Goal: Feedback & Contribution: Submit feedback/report problem

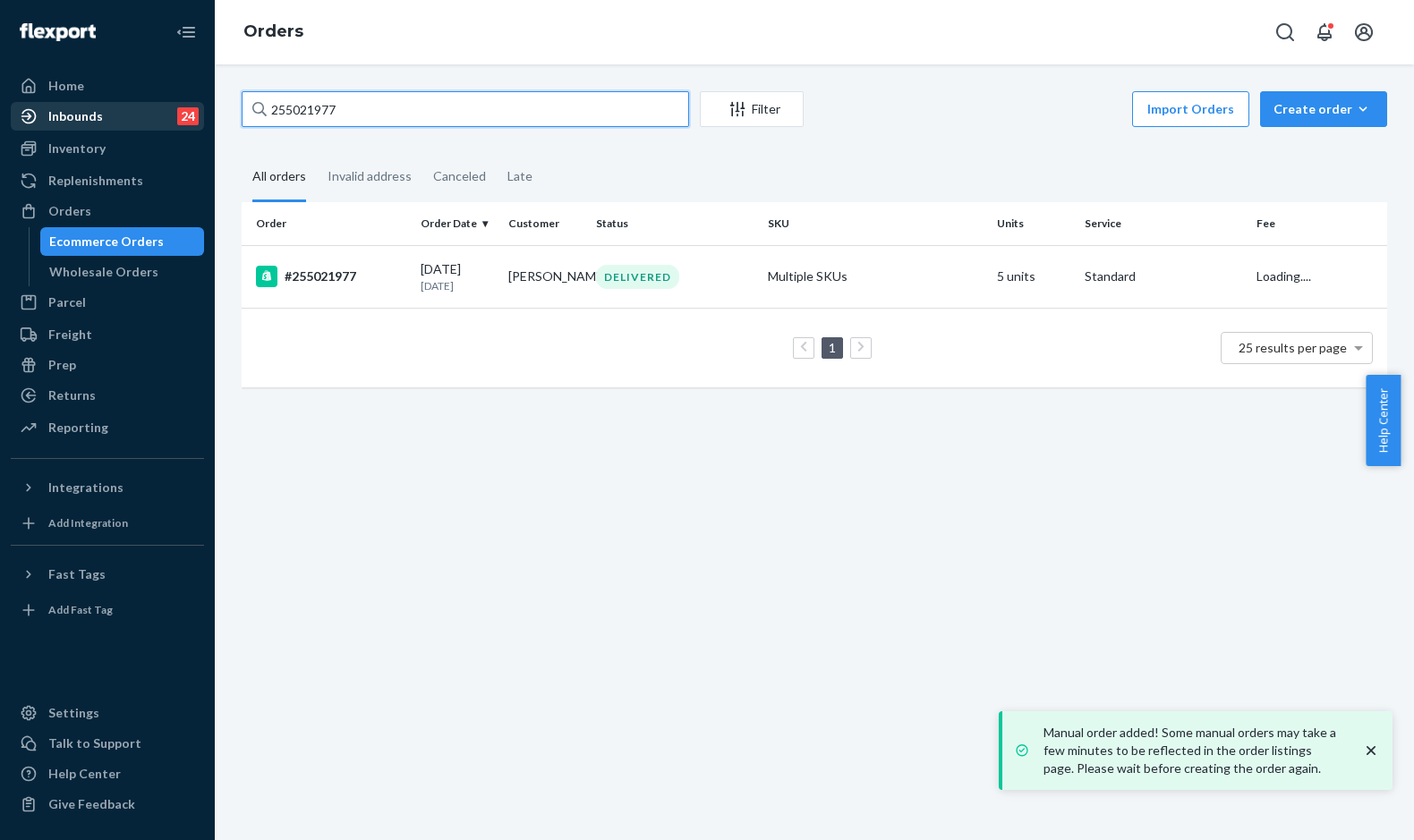
drag, startPoint x: 380, startPoint y: 116, endPoint x: 179, endPoint y: 108, distance: 201.2
click at [179, 108] on div "Home Inbounds 24 Shipping Plans Problems 24 Inventory Products Replenishments O…" at bounding box center [707, 420] width 1414 height 840
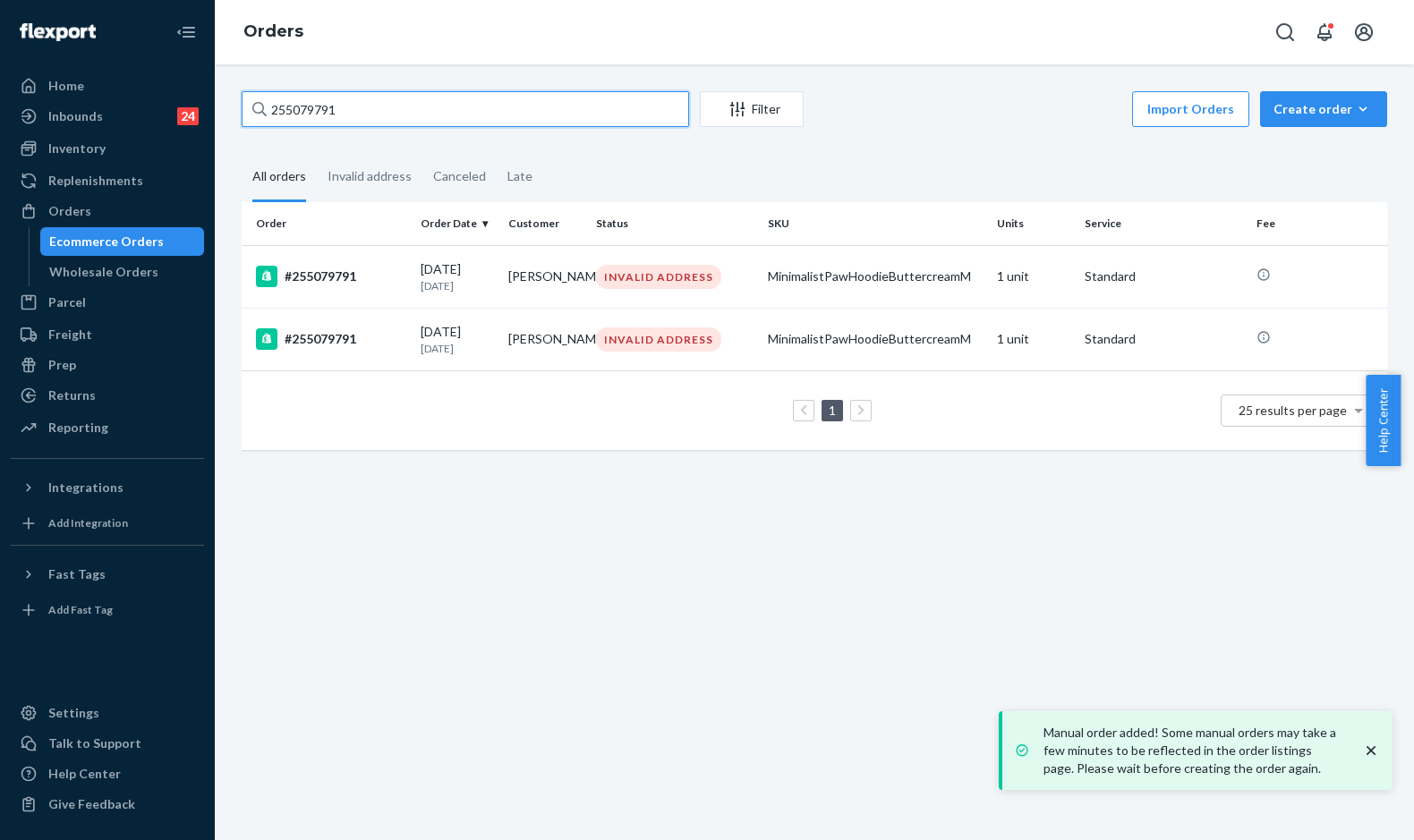
type input "255079791"
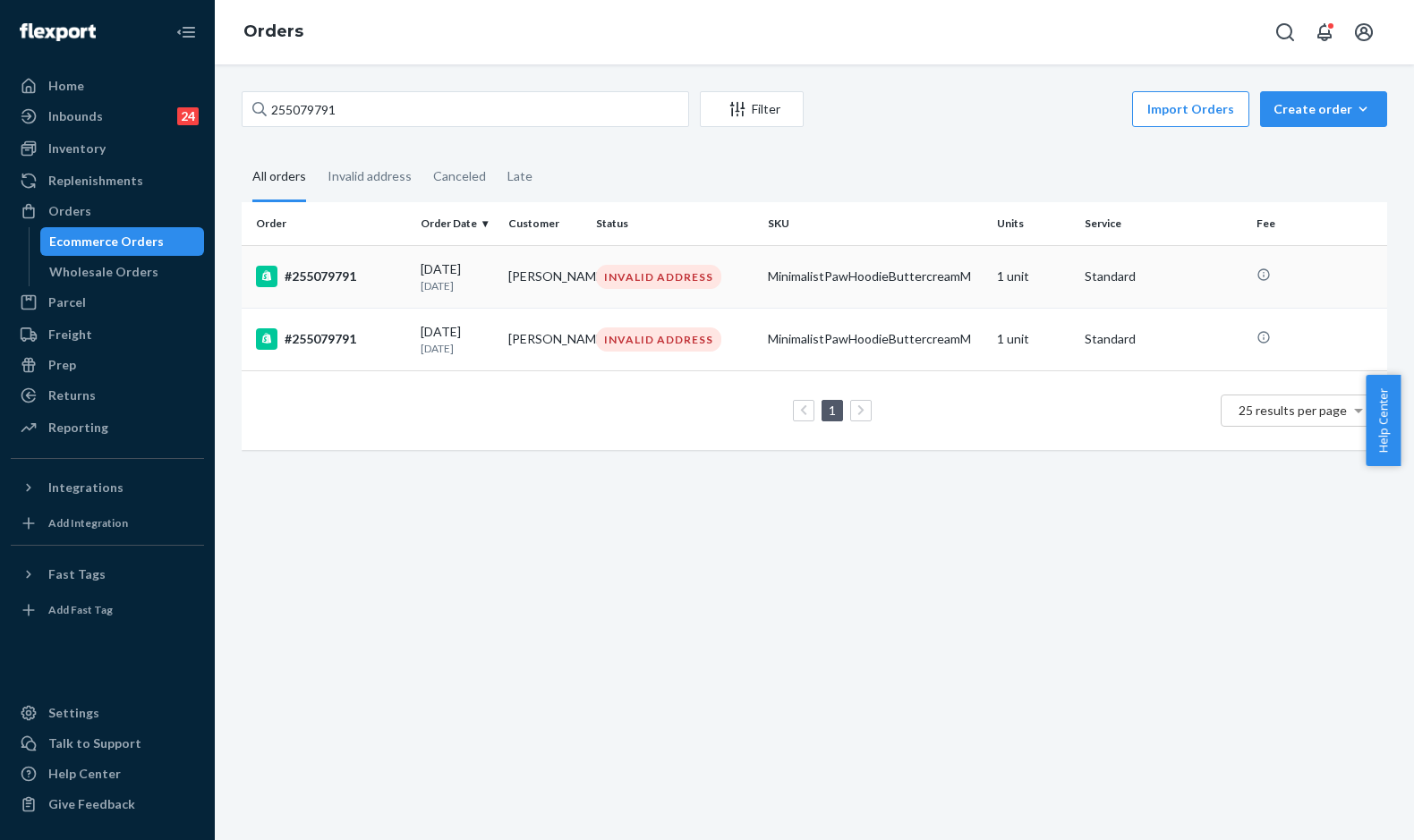
click at [378, 280] on div "#255079791" at bounding box center [331, 275] width 150 height 21
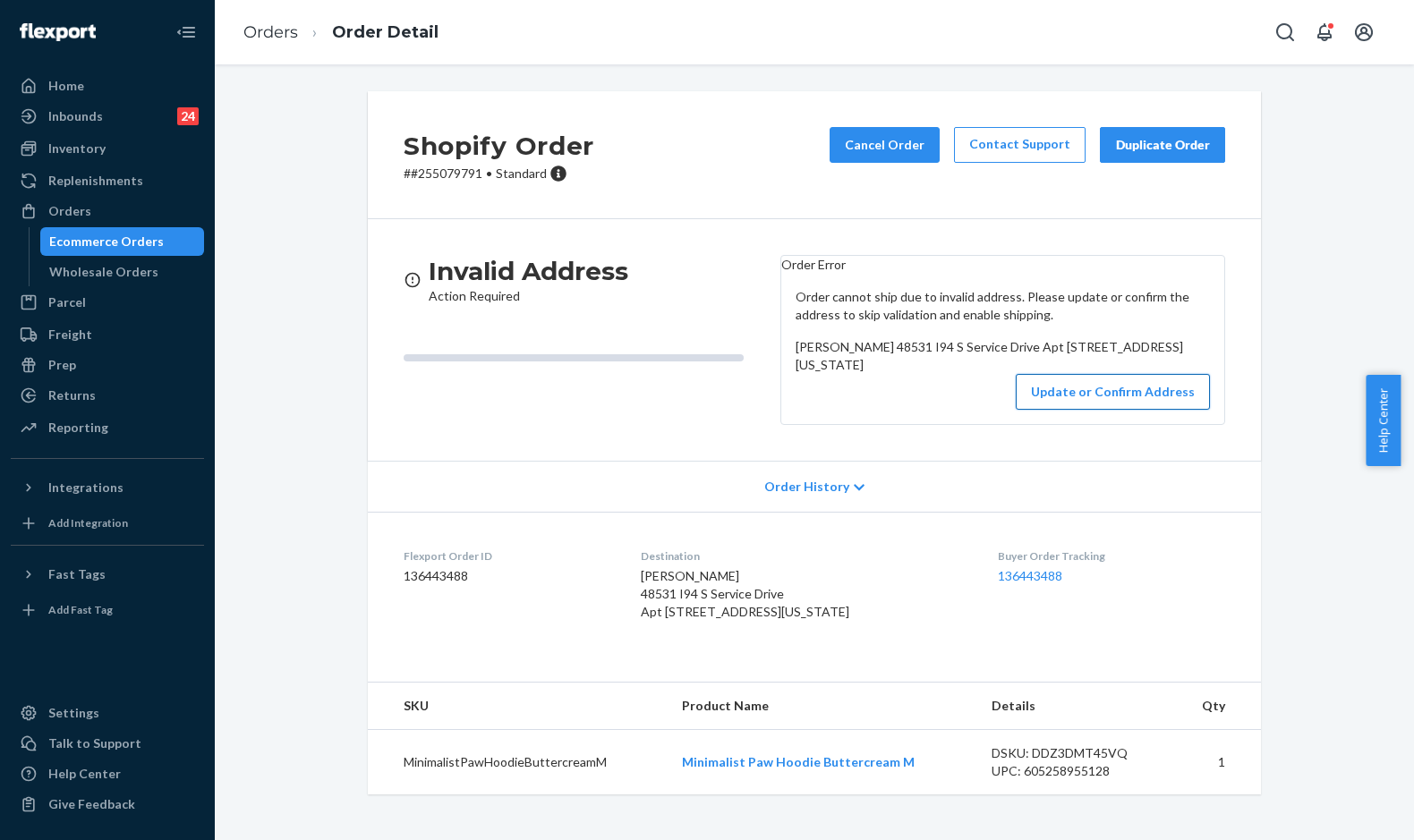
click at [1090, 410] on button "Update or Confirm Address" at bounding box center [1112, 391] width 194 height 36
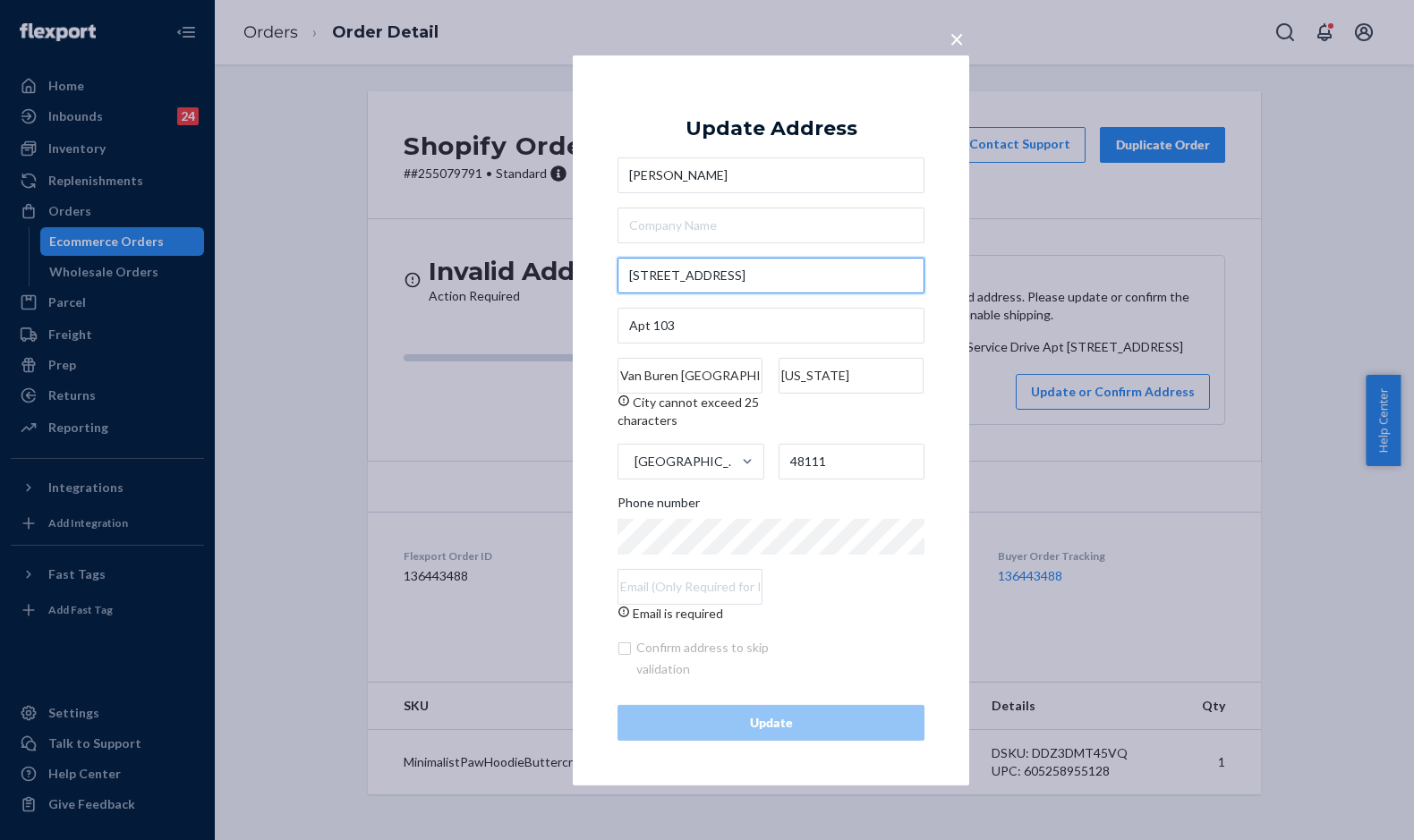
drag, startPoint x: 794, startPoint y: 275, endPoint x: 607, endPoint y: 269, distance: 187.1
click at [607, 269] on div "× Update Address [PERSON_NAME] [STREET_ADDRESS][US_STATE] Phone number Email is…" at bounding box center [771, 419] width 396 height 730
paste input "255079791"
type input "255079791"
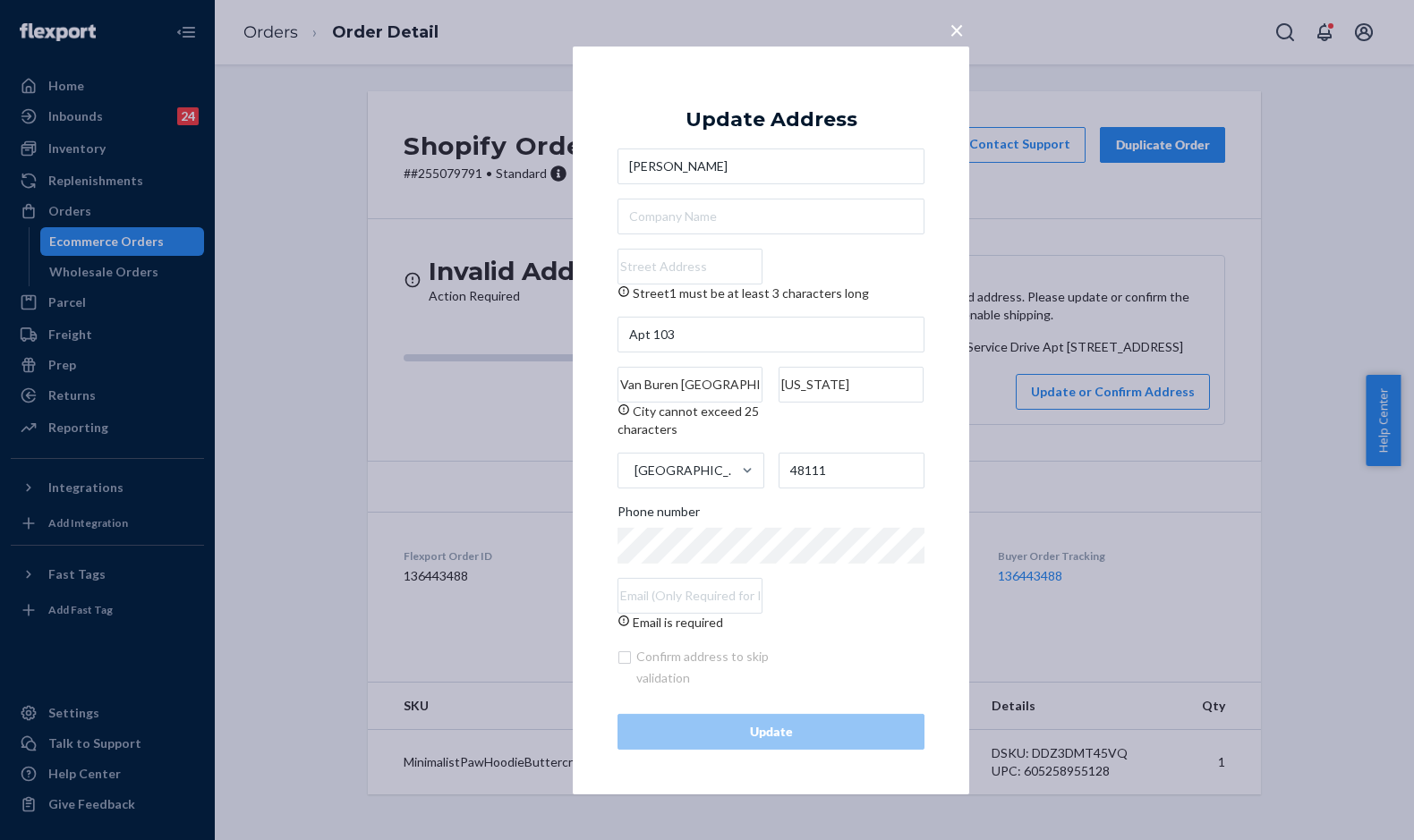
click at [650, 256] on input "Street1 must be at least 3 characters long" at bounding box center [689, 266] width 145 height 36
paste input "255079791"
type input "255079791"
click at [640, 267] on input "Street1 must be at least 3 characters long" at bounding box center [689, 266] width 145 height 36
paste input "48531 Interstate 94 S.Service Dr"
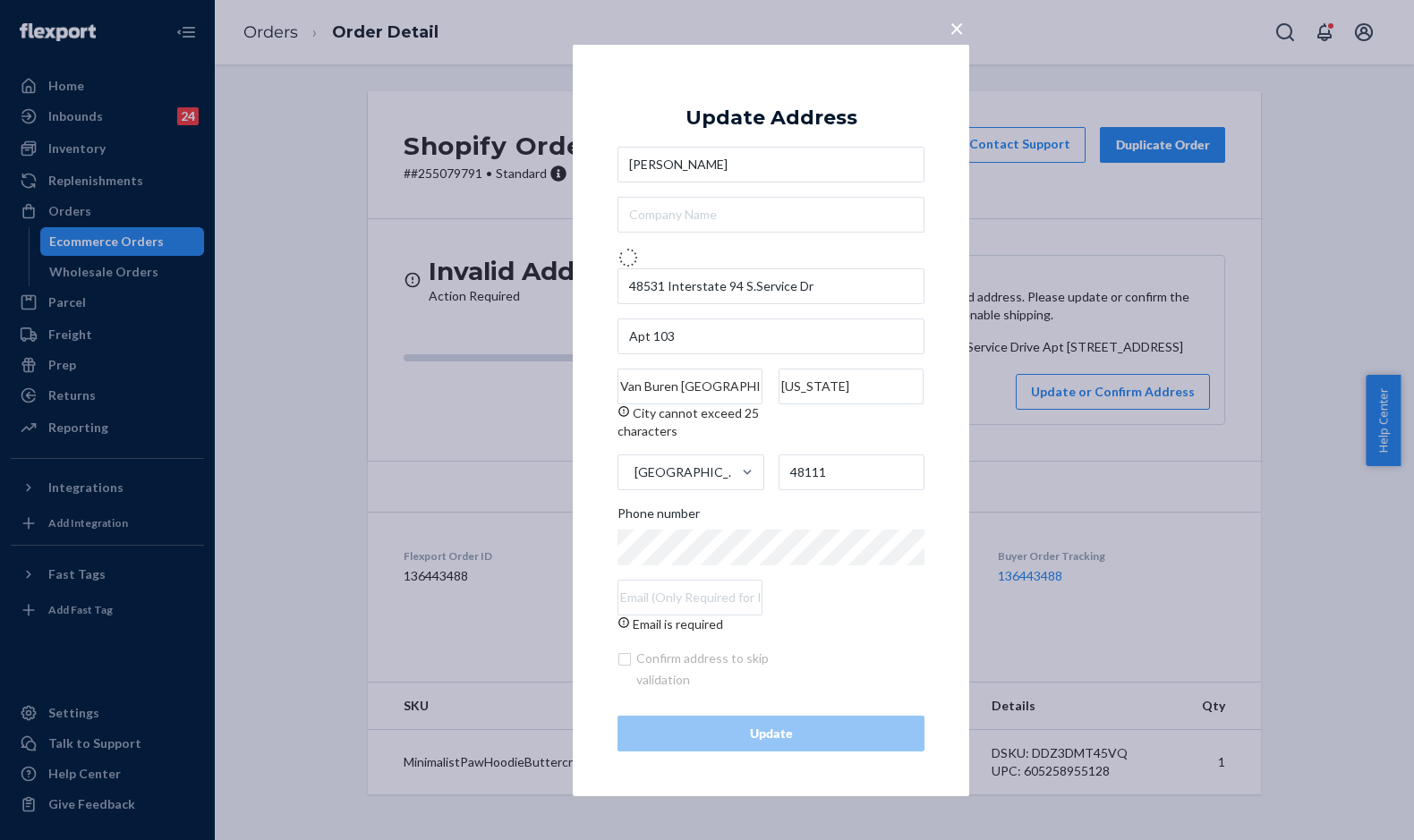
type input "[STREET_ADDRESS]"
type input "[US_STATE]"
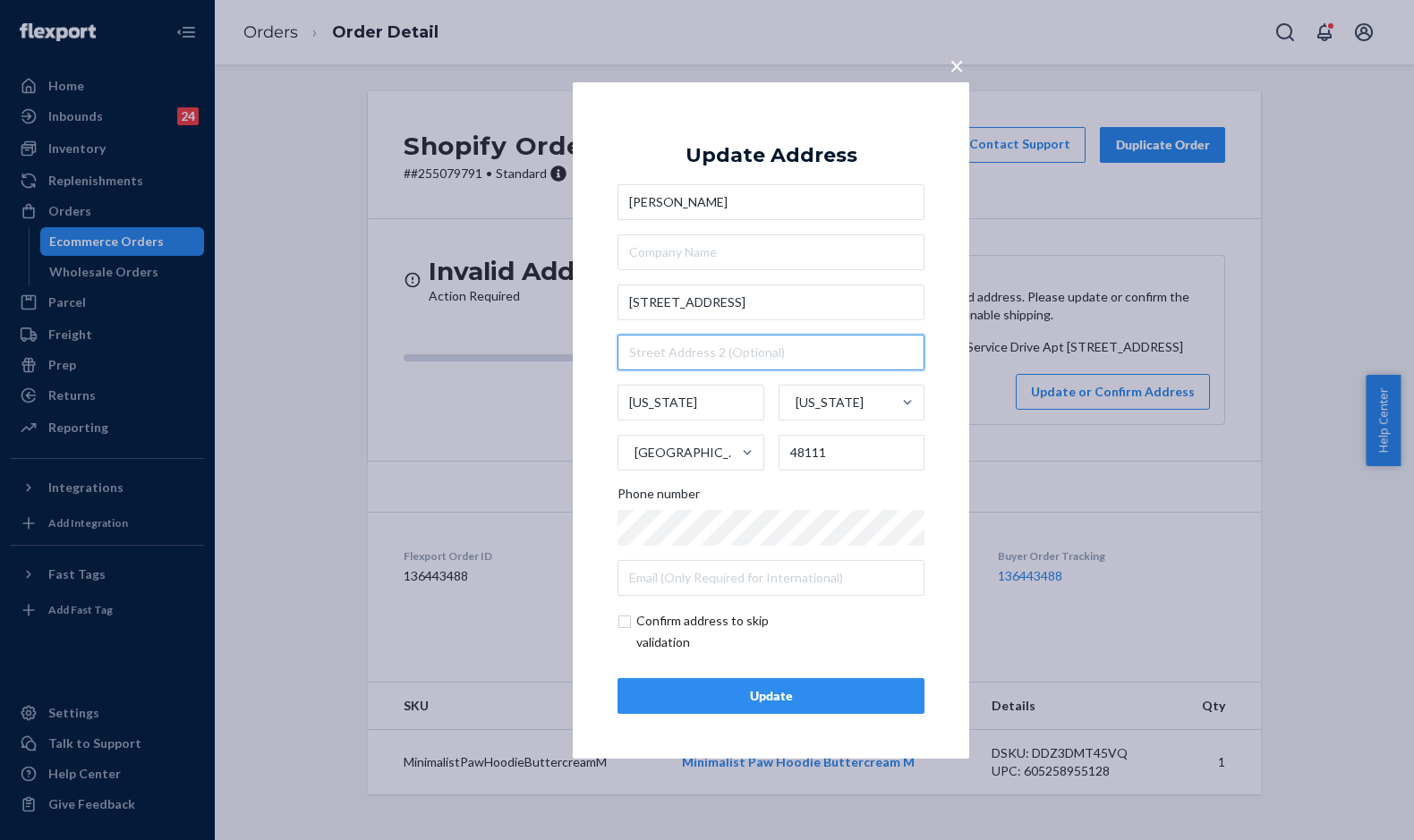
drag, startPoint x: 673, startPoint y: 367, endPoint x: 673, endPoint y: 356, distance: 11.0
click at [673, 364] on input "text" at bounding box center [770, 352] width 307 height 36
paste input "Apt 103"
type input "Apt 103"
click at [630, 620] on input "checkbox" at bounding box center [720, 631] width 207 height 43
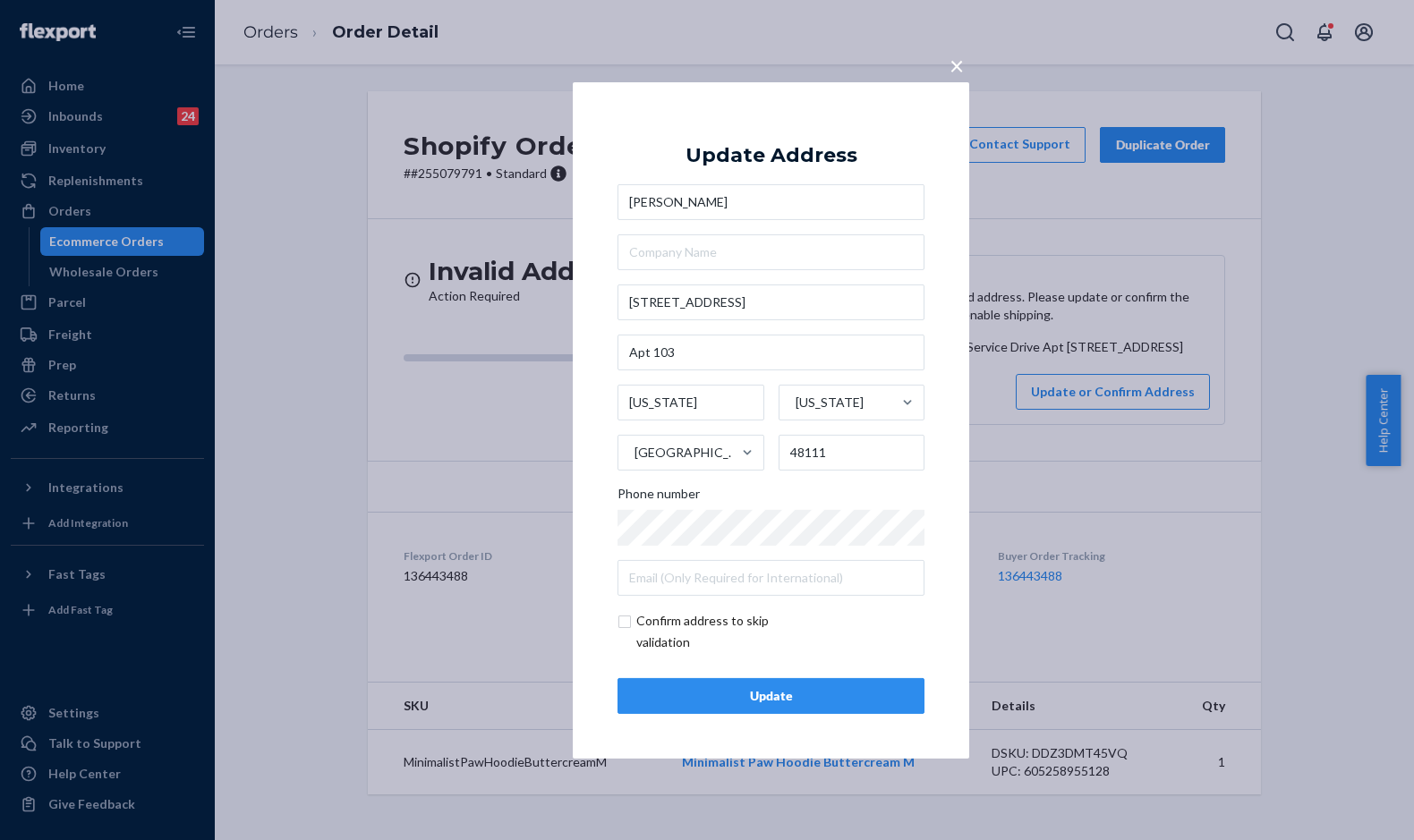
checkbox input "true"
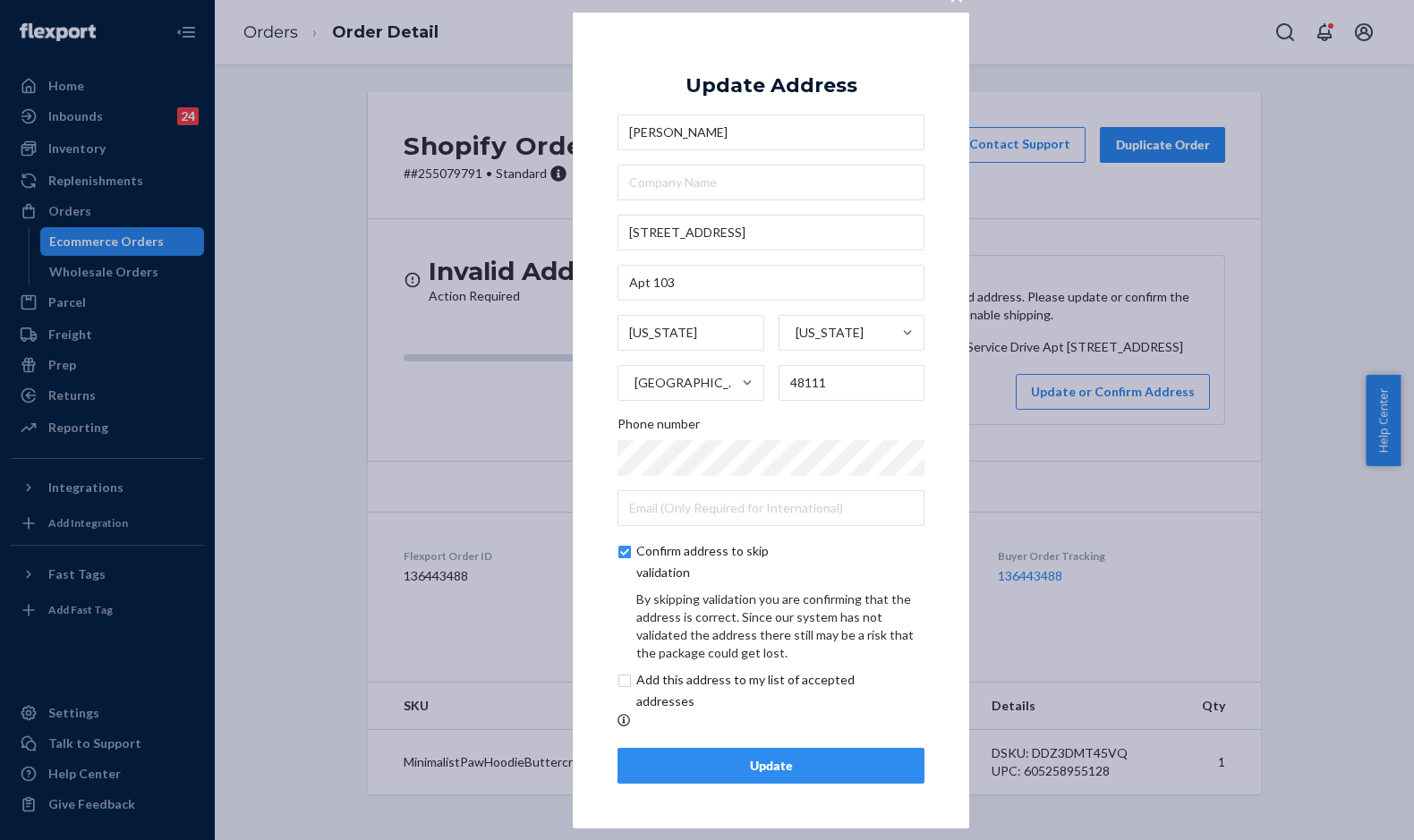
click at [712, 757] on button "Update" at bounding box center [770, 765] width 307 height 36
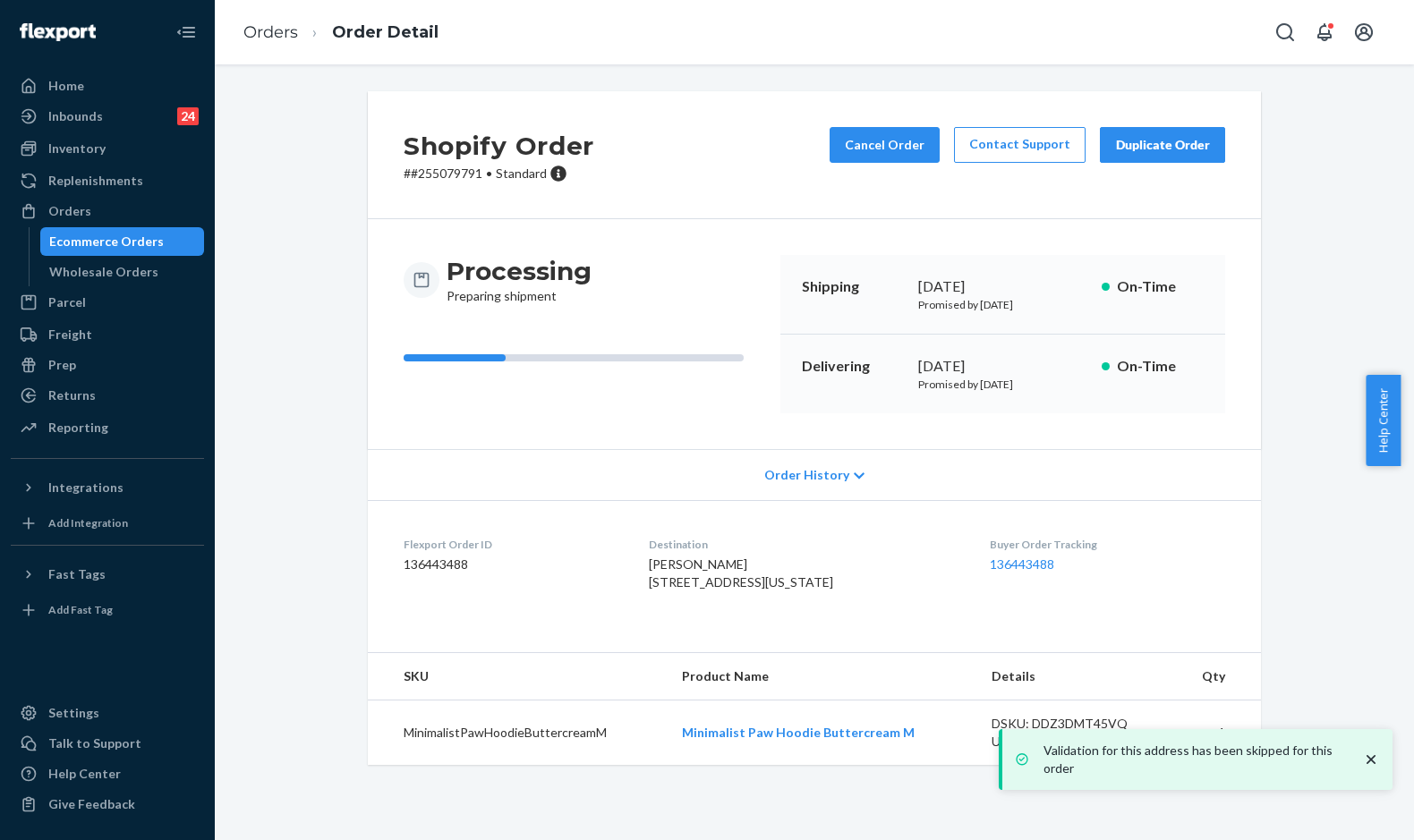
drag, startPoint x: 818, startPoint y: 369, endPoint x: 1025, endPoint y: 367, distance: 207.0
click at [1025, 367] on div "Delivering [DATE] Promised by [DATE] On-Time" at bounding box center [1002, 373] width 445 height 78
copy div "Delivering [DATE]"
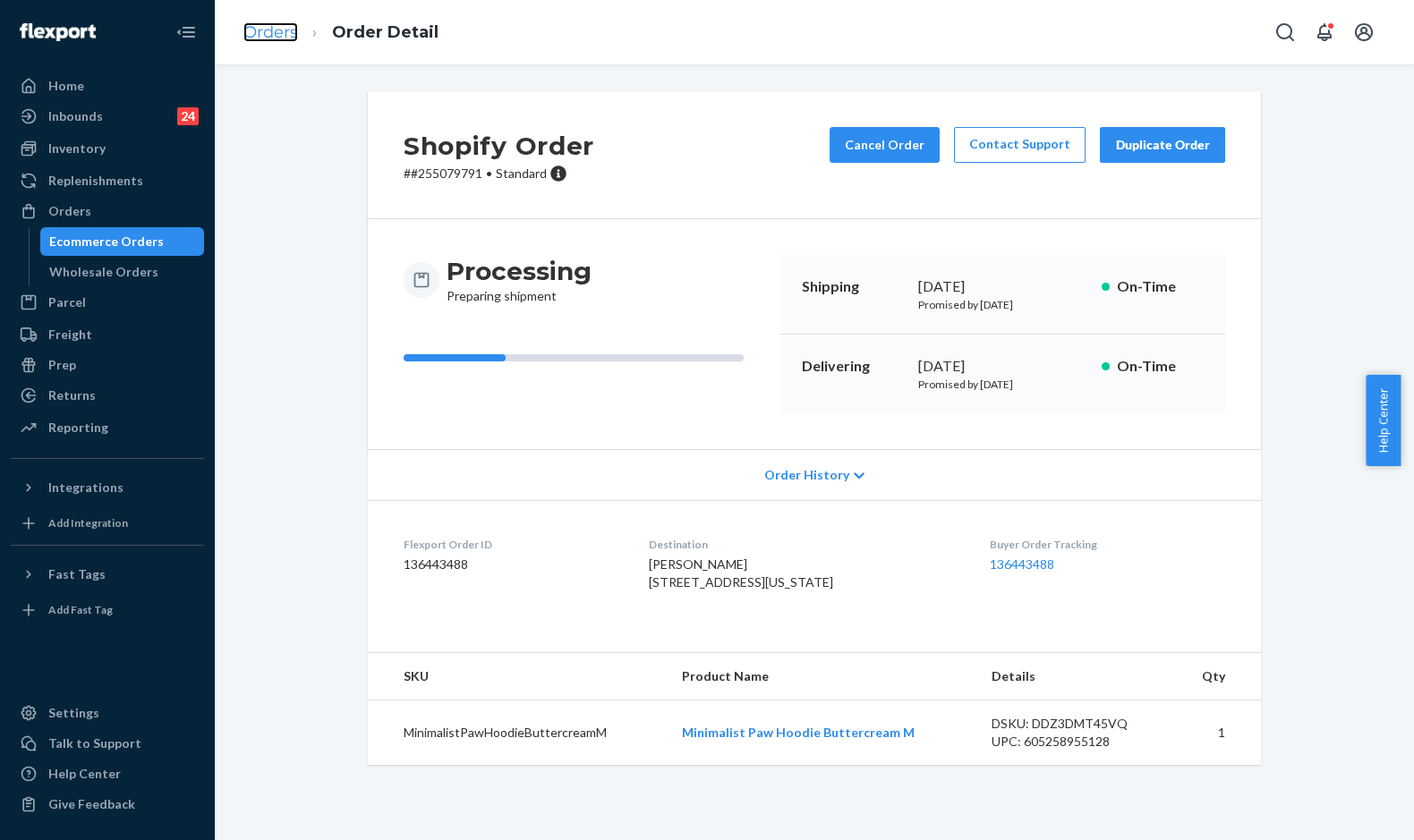
click at [248, 38] on link "Orders" at bounding box center [270, 31] width 54 height 19
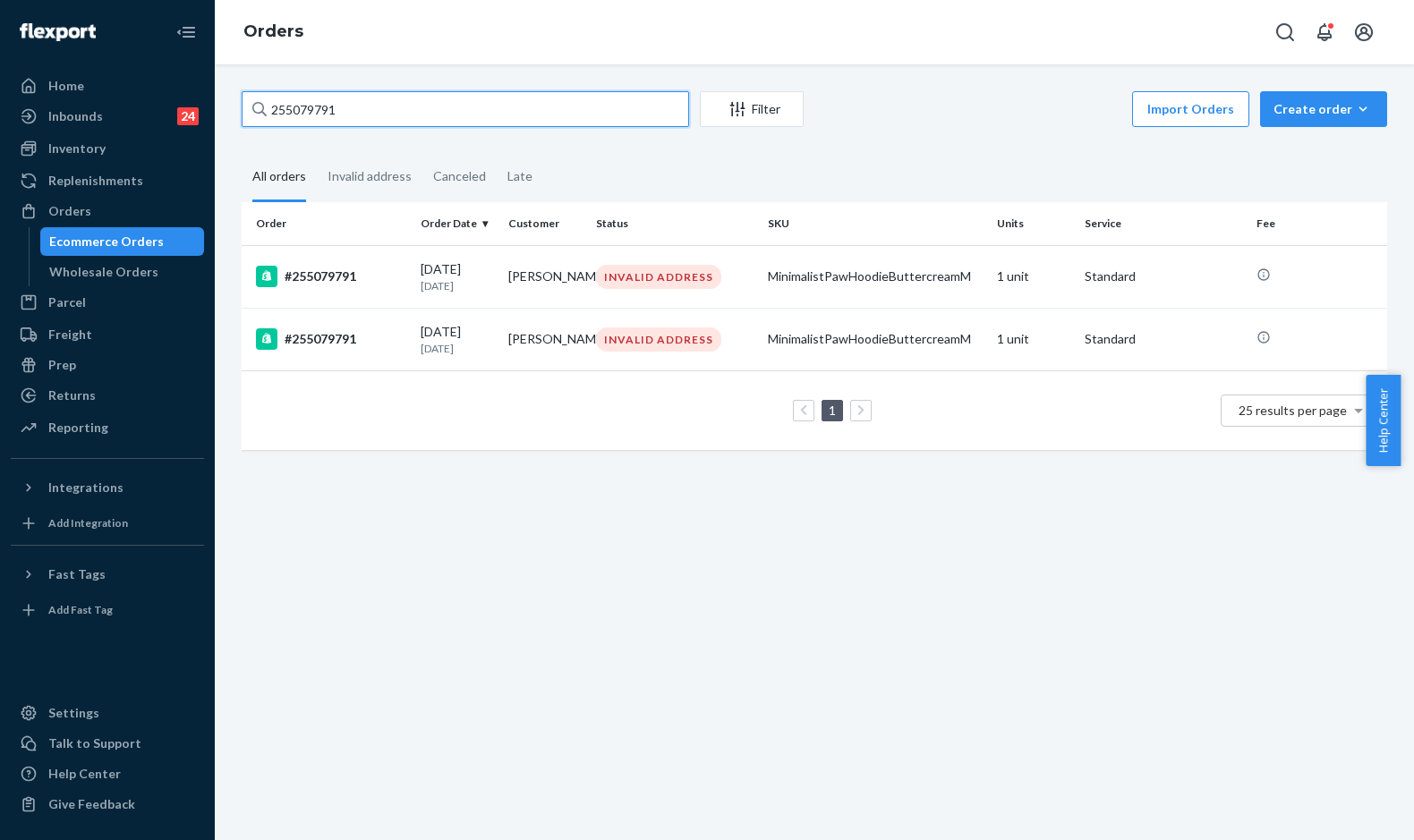
drag, startPoint x: 348, startPoint y: 116, endPoint x: 231, endPoint y: 111, distance: 117.1
click at [231, 111] on div "255079791 Filter Import Orders Create order Ecommerce order Removal order All o…" at bounding box center [814, 279] width 1172 height 377
paste input "137552"
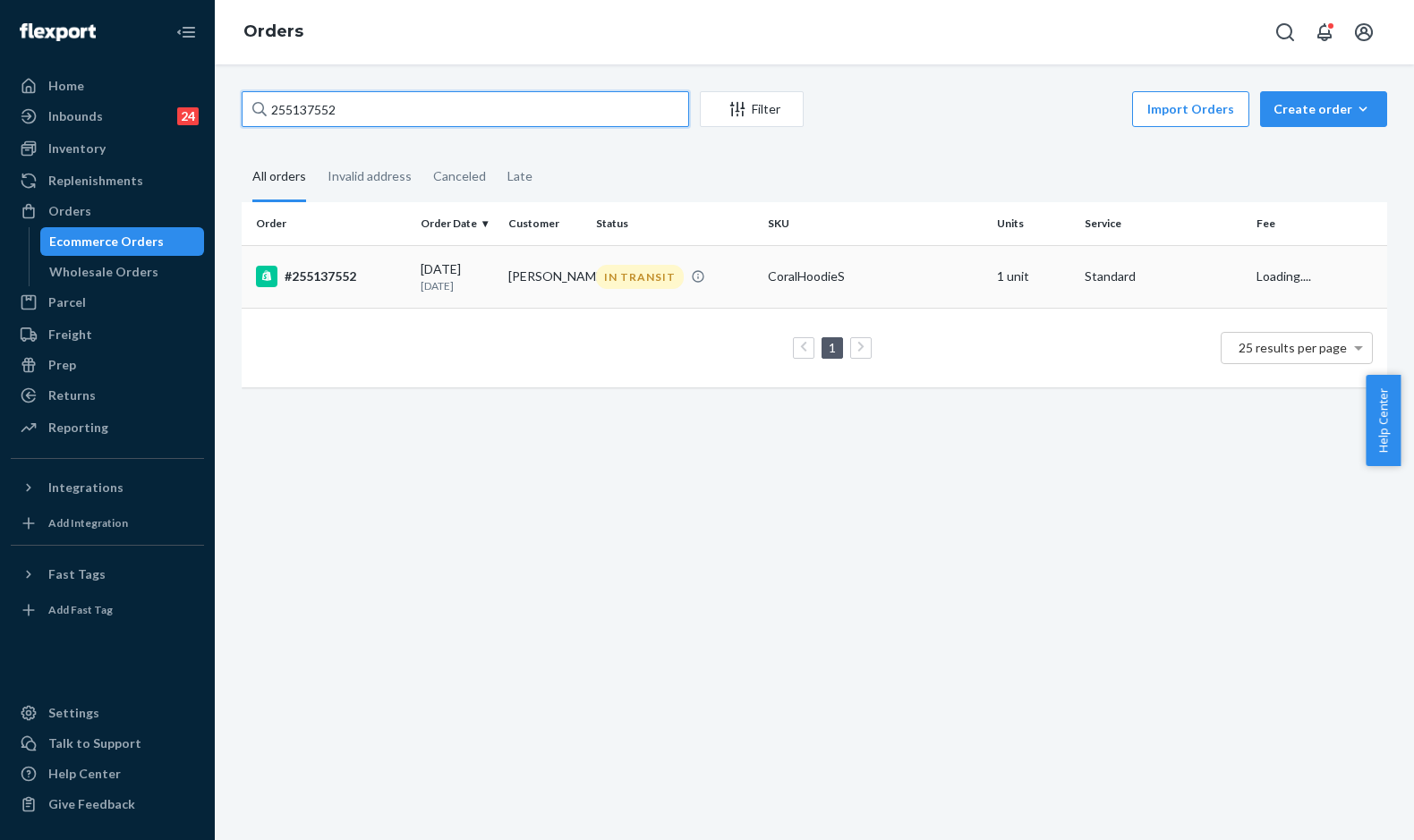
type input "255137552"
click at [386, 274] on div "#255137552" at bounding box center [331, 275] width 150 height 21
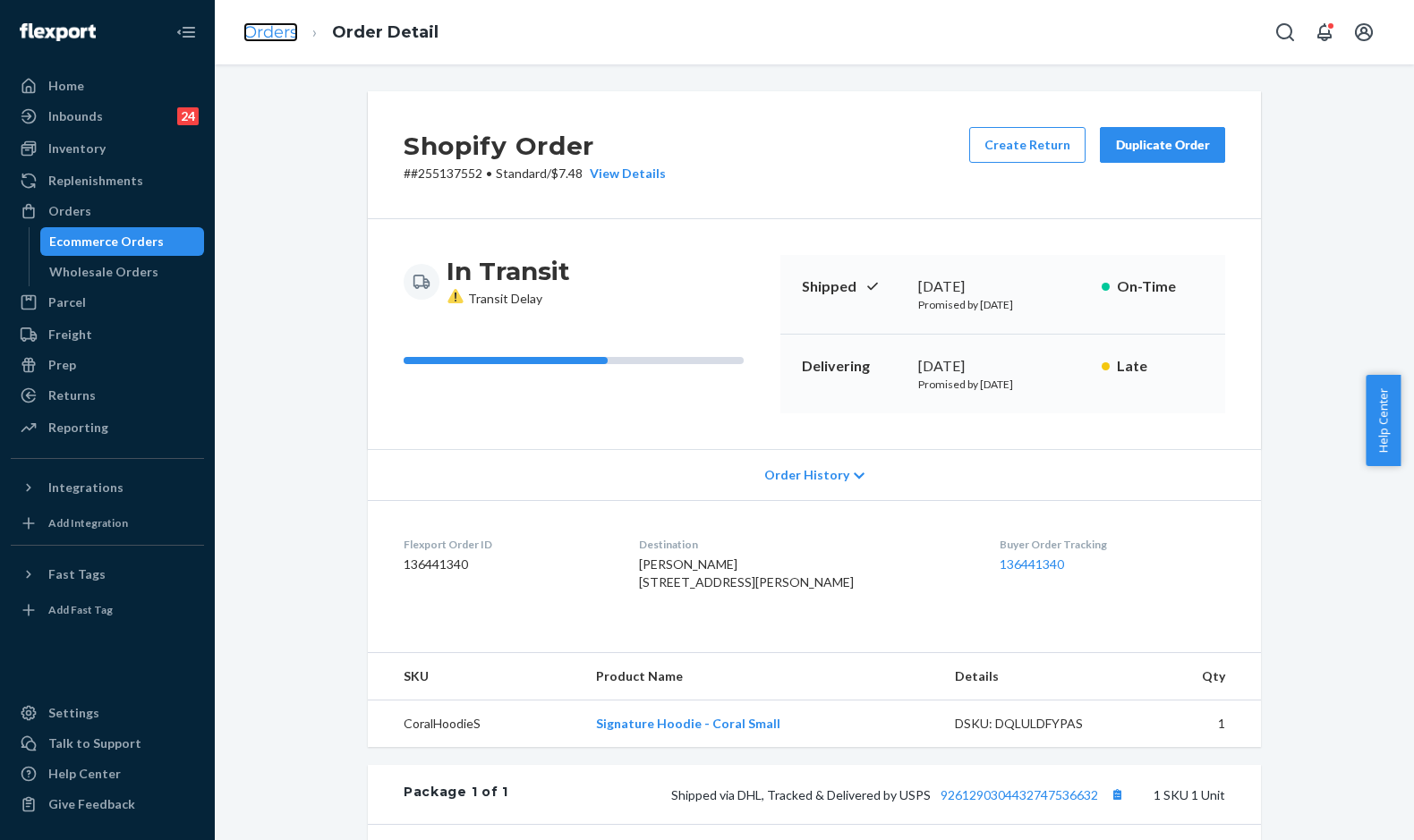
click at [254, 27] on link "Orders" at bounding box center [270, 31] width 54 height 19
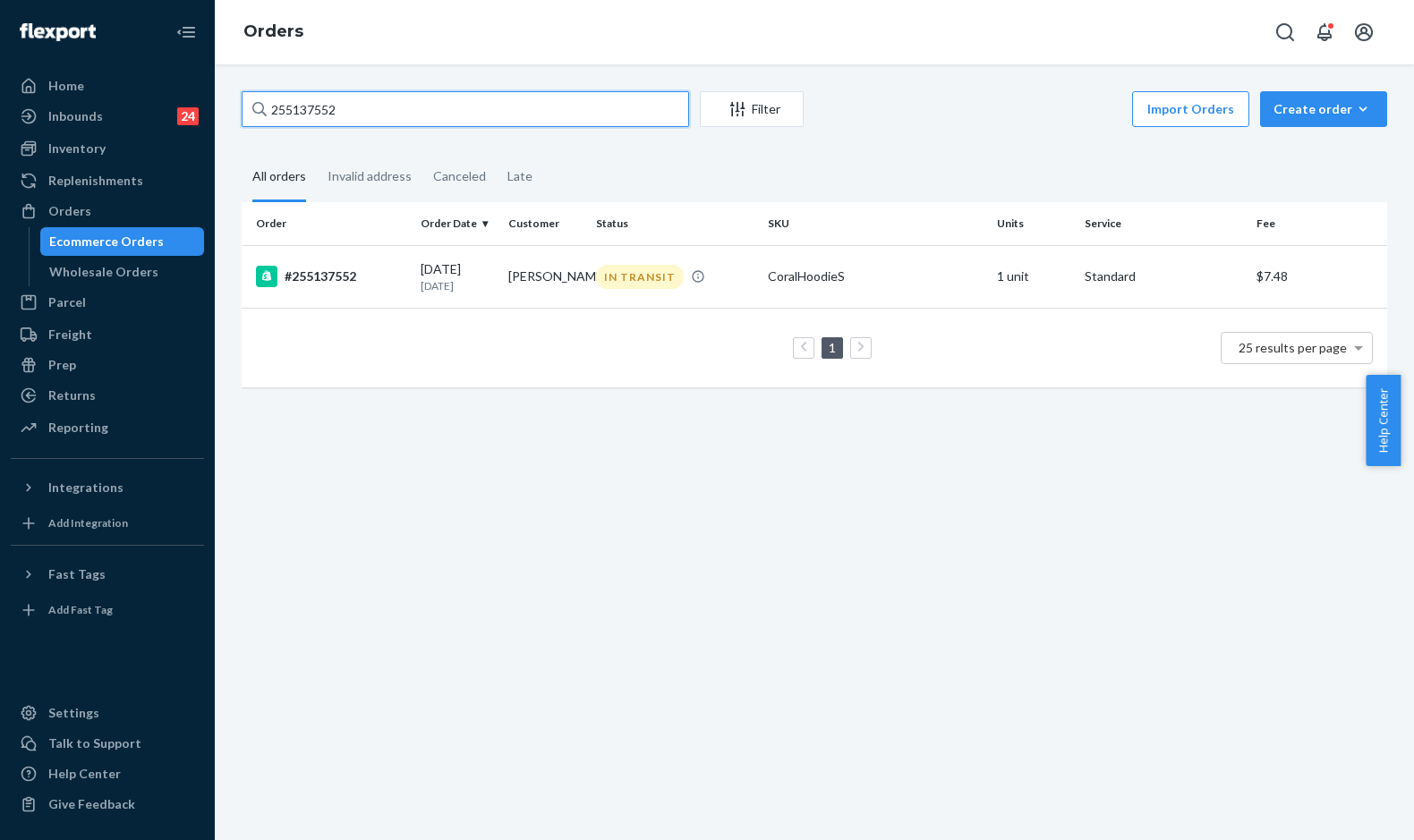
drag, startPoint x: 391, startPoint y: 103, endPoint x: 218, endPoint y: 103, distance: 173.0
click at [218, 103] on div "255137552 Filter Import Orders Create order Ecommerce order Removal order All o…" at bounding box center [814, 452] width 1199 height 776
paste input "498012"
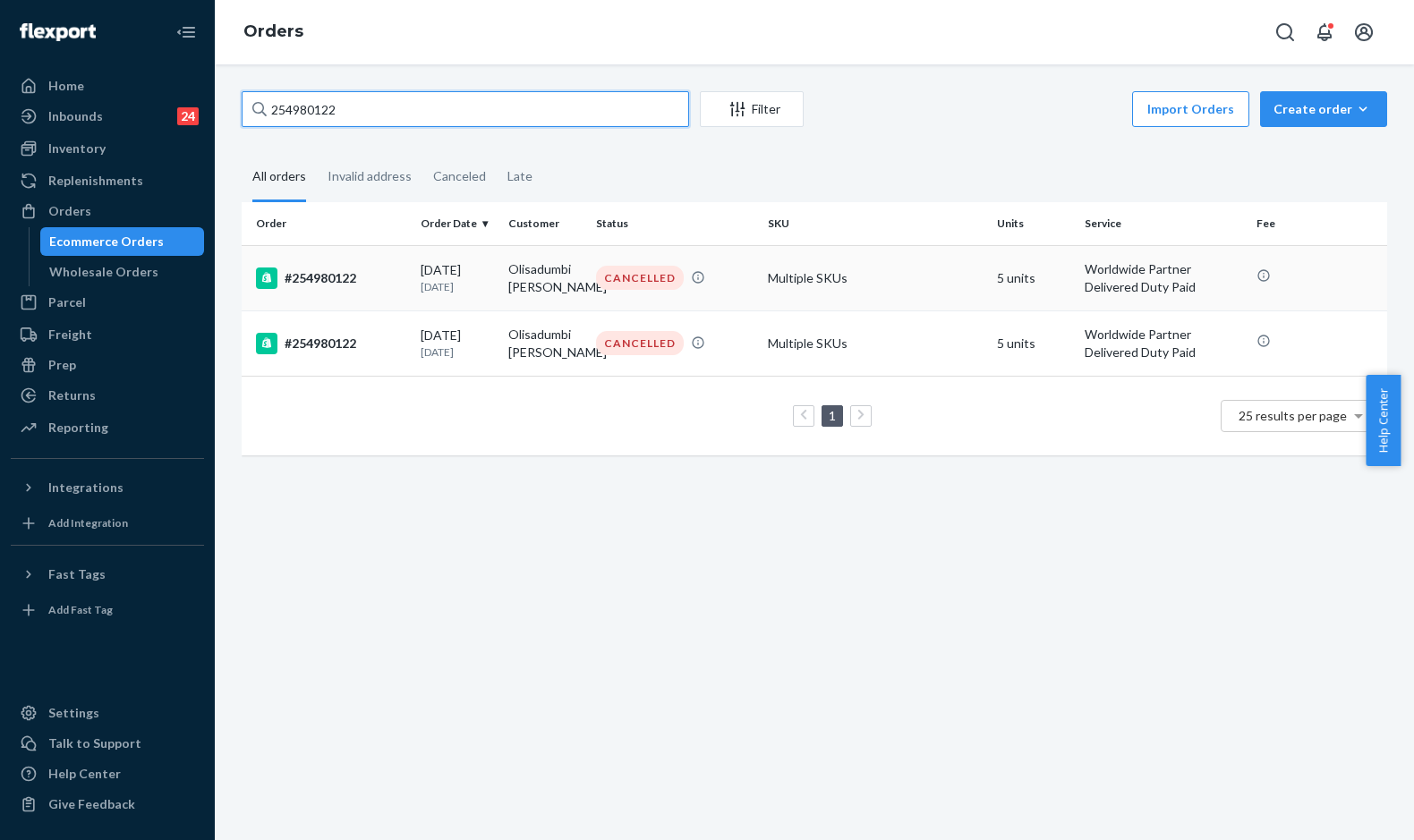
type input "254980122"
click at [395, 291] on td "#254980122" at bounding box center [327, 277] width 171 height 65
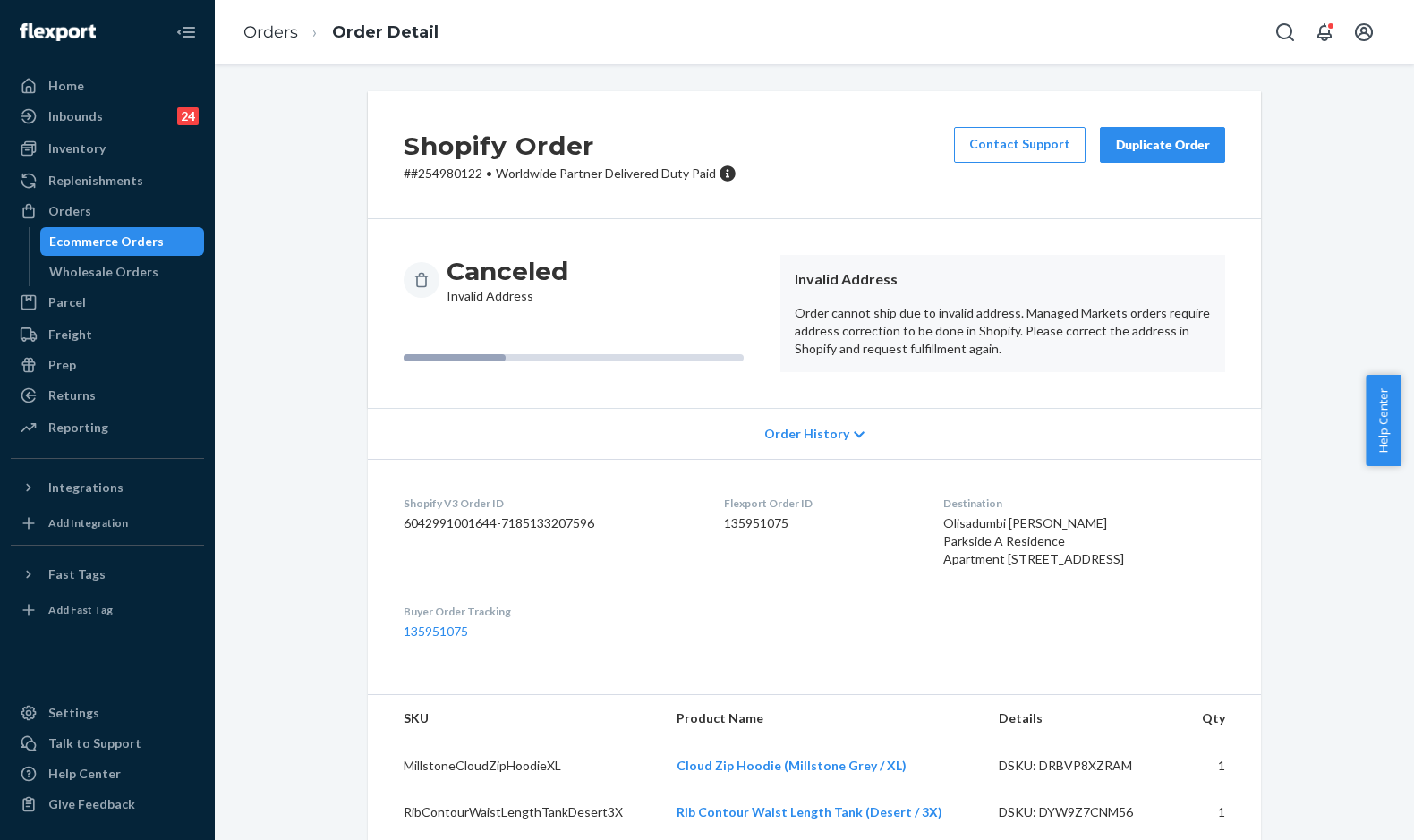
click at [1134, 142] on div "Duplicate Order" at bounding box center [1162, 145] width 95 height 18
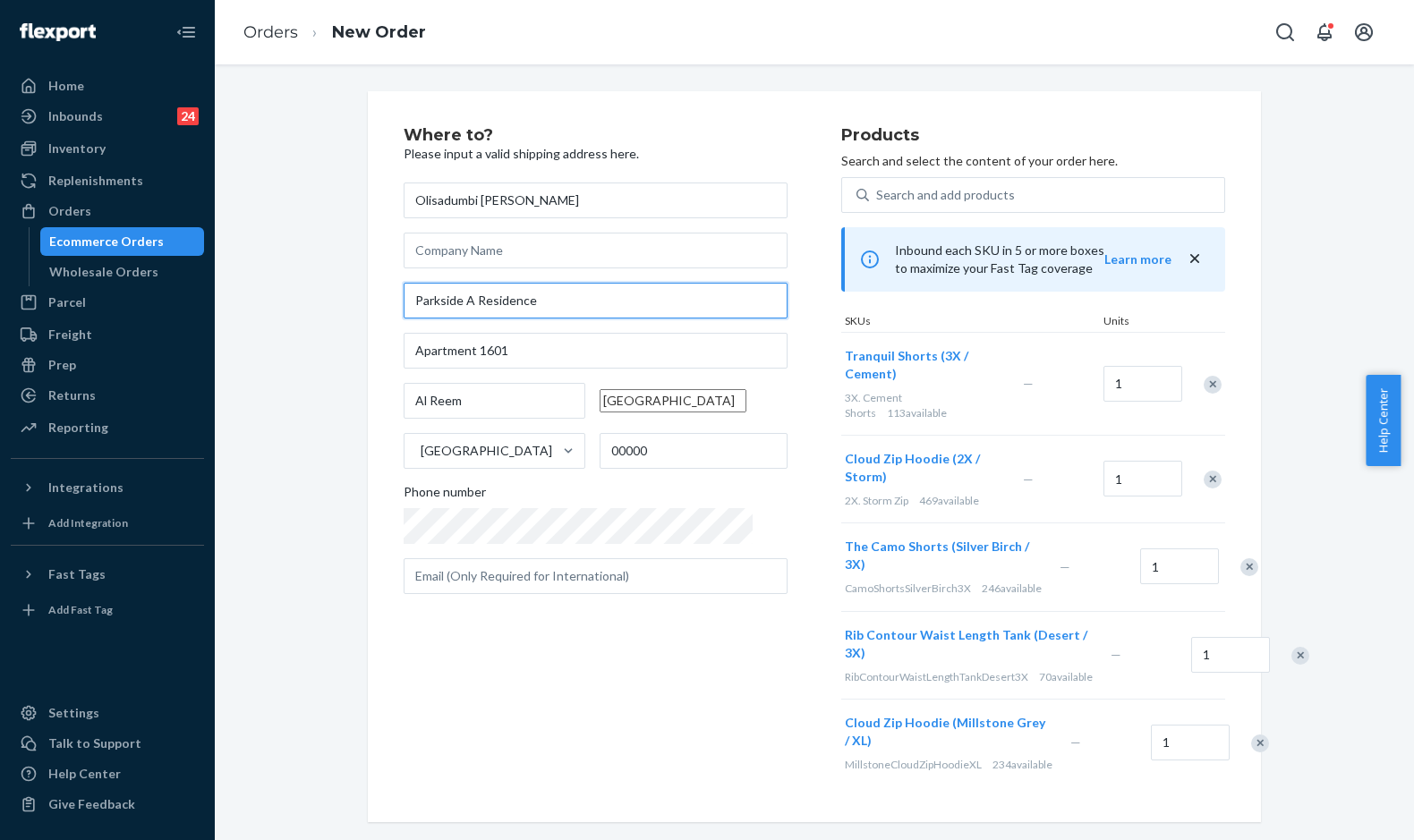
drag, startPoint x: 555, startPoint y: 300, endPoint x: 380, endPoint y: 295, distance: 175.1
click at [380, 295] on div "Where to? Please input a valid shipping address here. Olisadumbi [PERSON_NAME] …" at bounding box center [813, 457] width 893 height 731
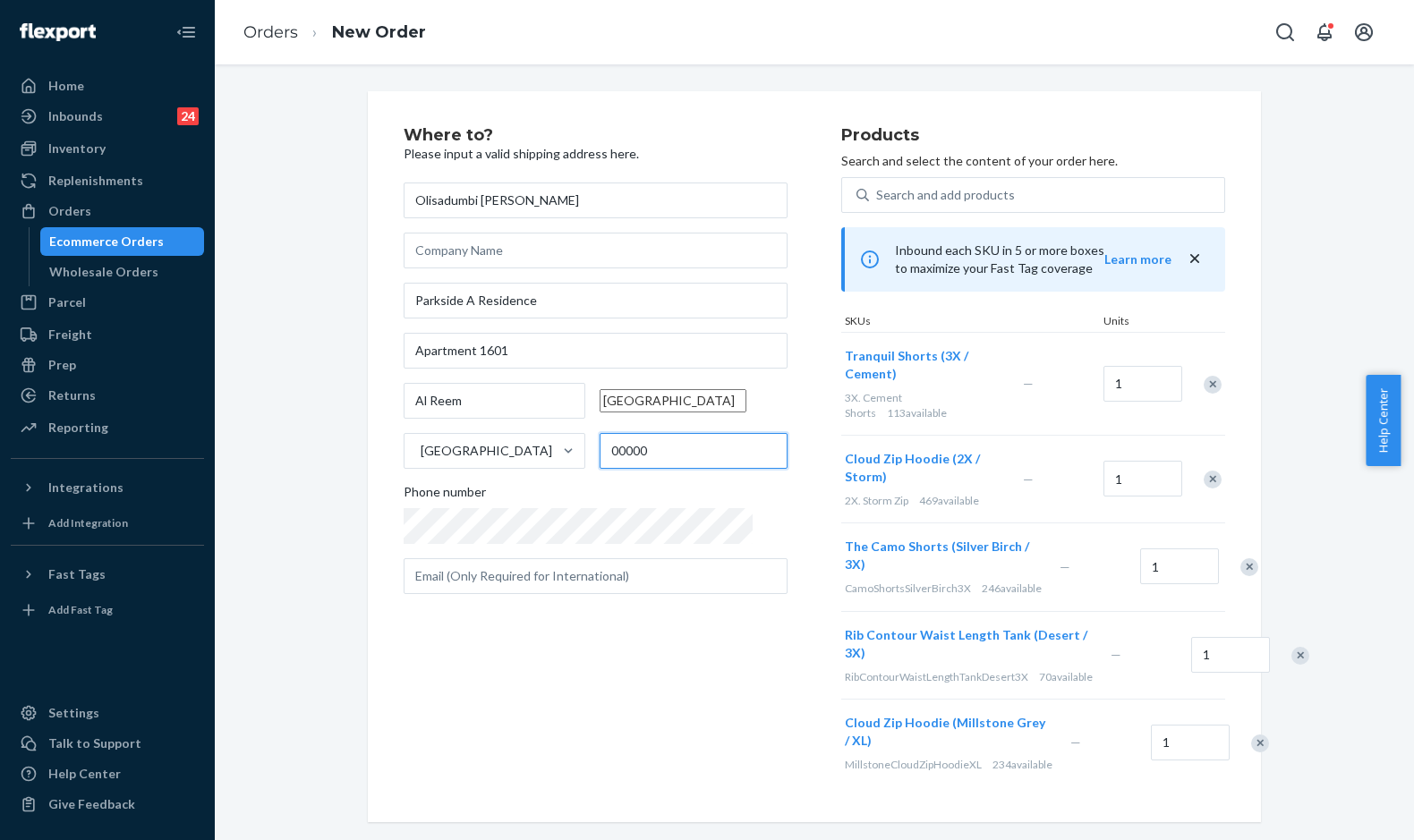
click at [666, 465] on input "00000" at bounding box center [694, 450] width 188 height 36
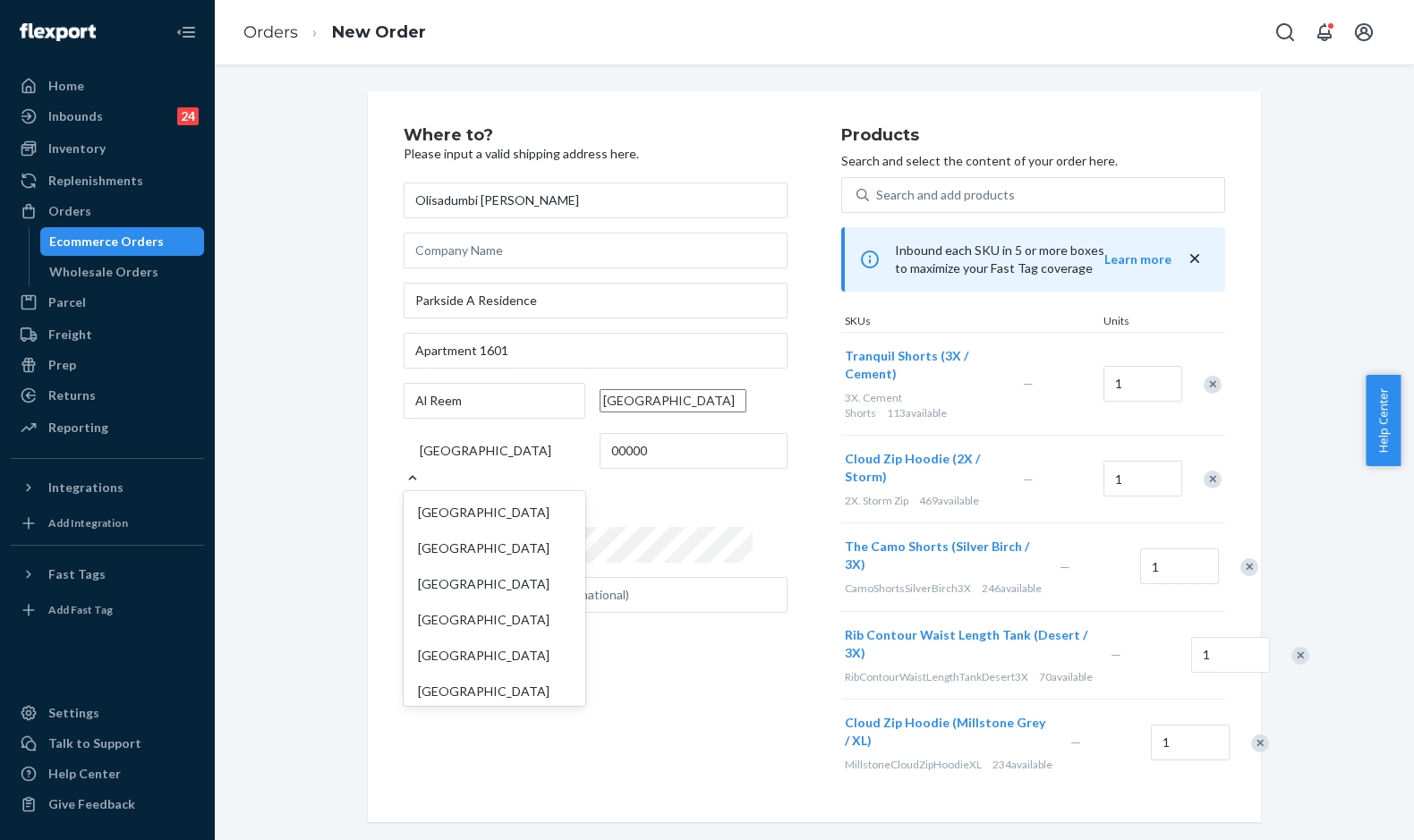
scroll to position [8264, 0]
click at [486, 587] on div "[GEOGRAPHIC_DATA]" at bounding box center [494, 578] width 174 height 18
click at [420, 460] on input "option [GEOGRAPHIC_DATA] focused, 227 of 241. 241 results available. Use Up and…" at bounding box center [419, 450] width 2 height 18
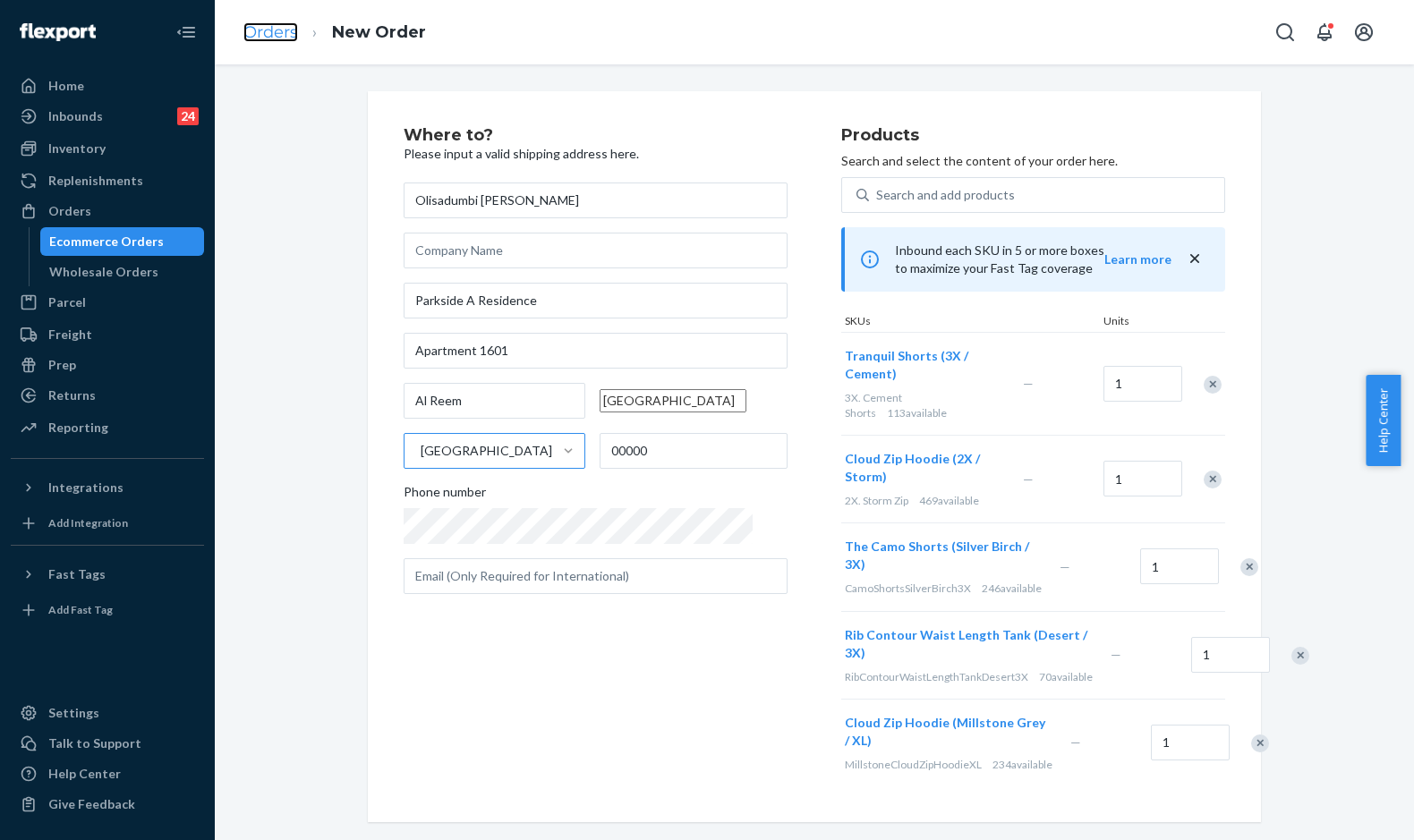
click at [245, 30] on link "Orders" at bounding box center [270, 31] width 54 height 19
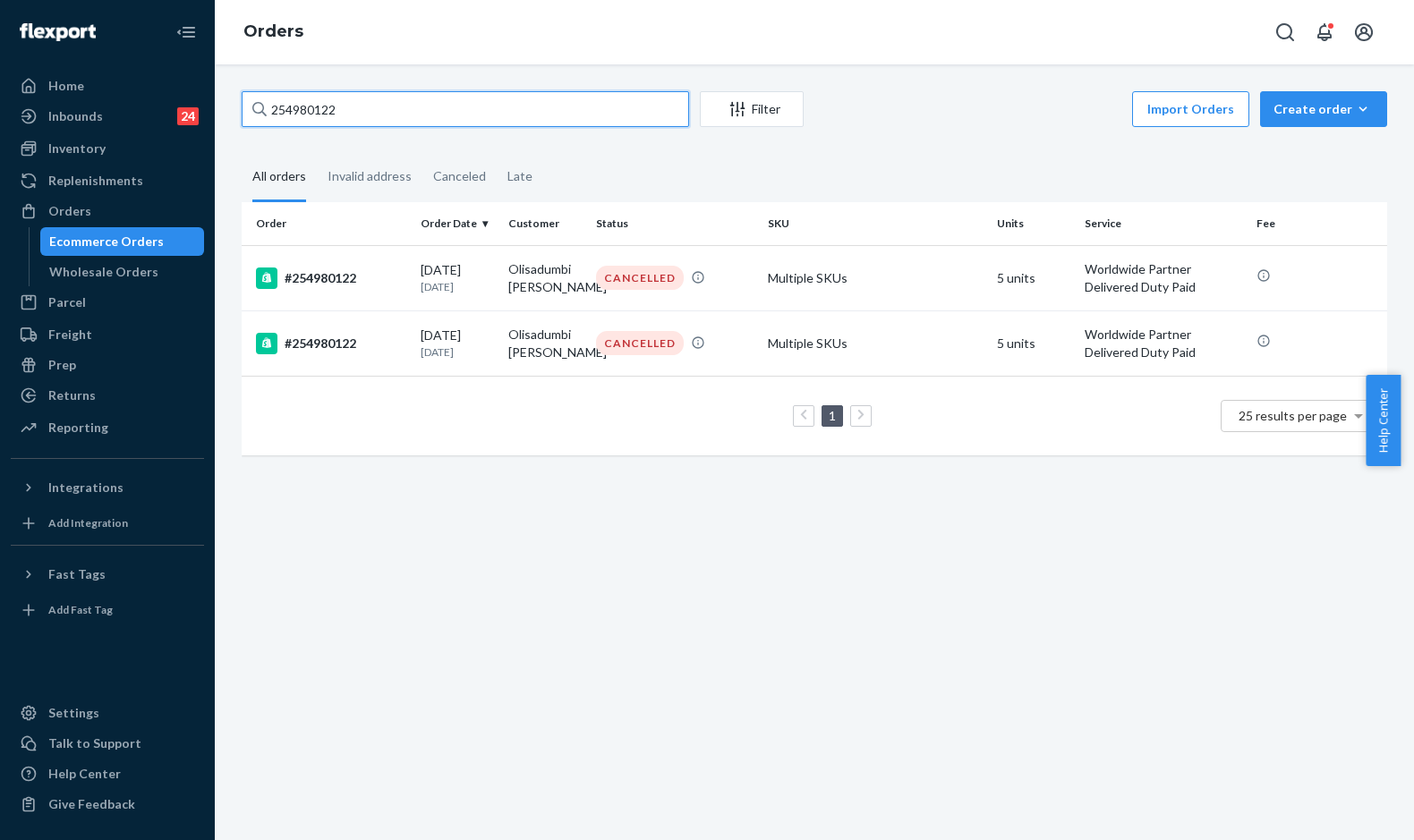
drag, startPoint x: 310, startPoint y: 111, endPoint x: 196, endPoint y: 101, distance: 114.4
click at [196, 101] on div "Home Inbounds 24 Shipping Plans Problems 24 Inventory Products Replenishments O…" at bounding box center [707, 420] width 1414 height 840
paste input "5237655"
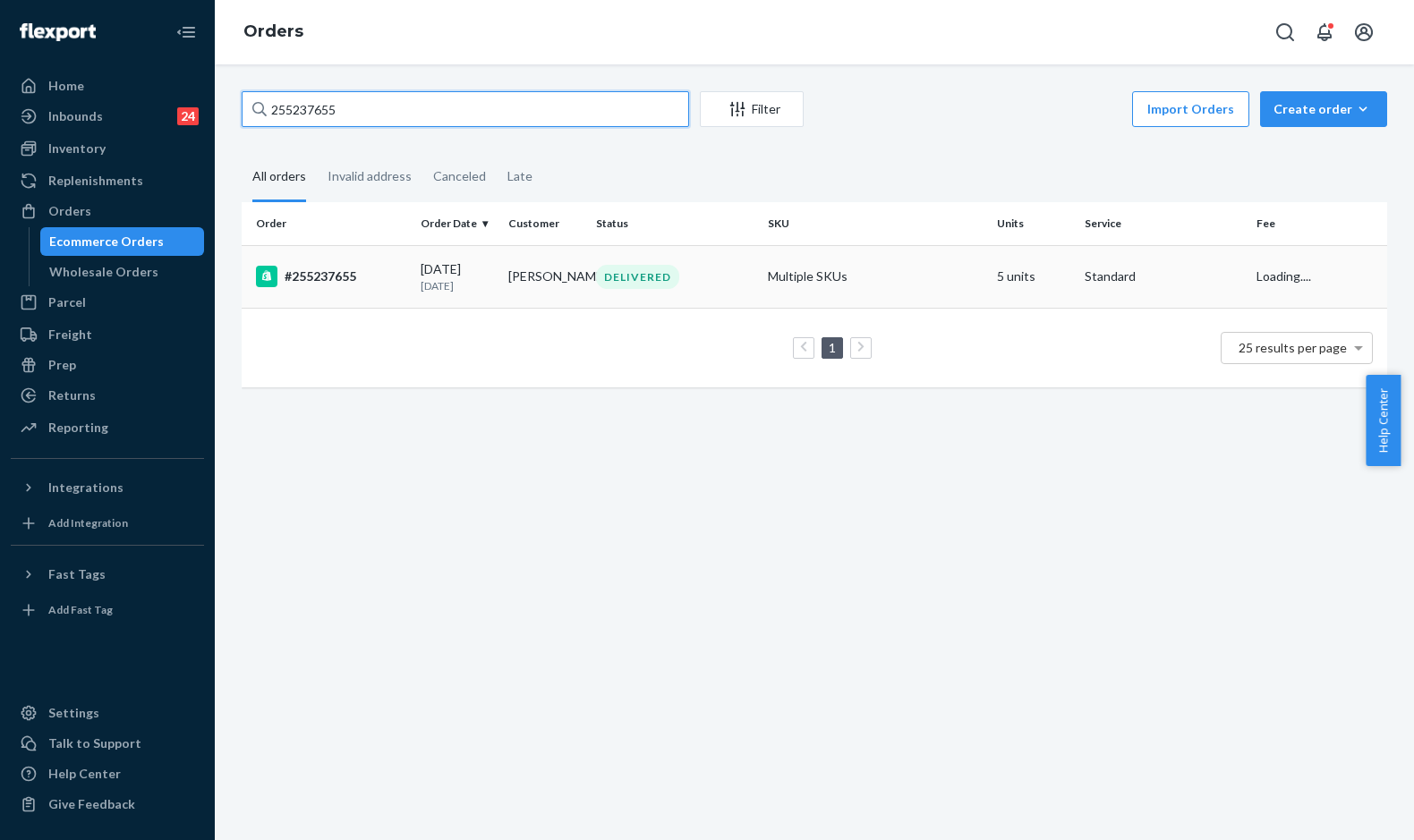
type input "255237655"
click at [382, 293] on td "#255237655" at bounding box center [327, 276] width 171 height 63
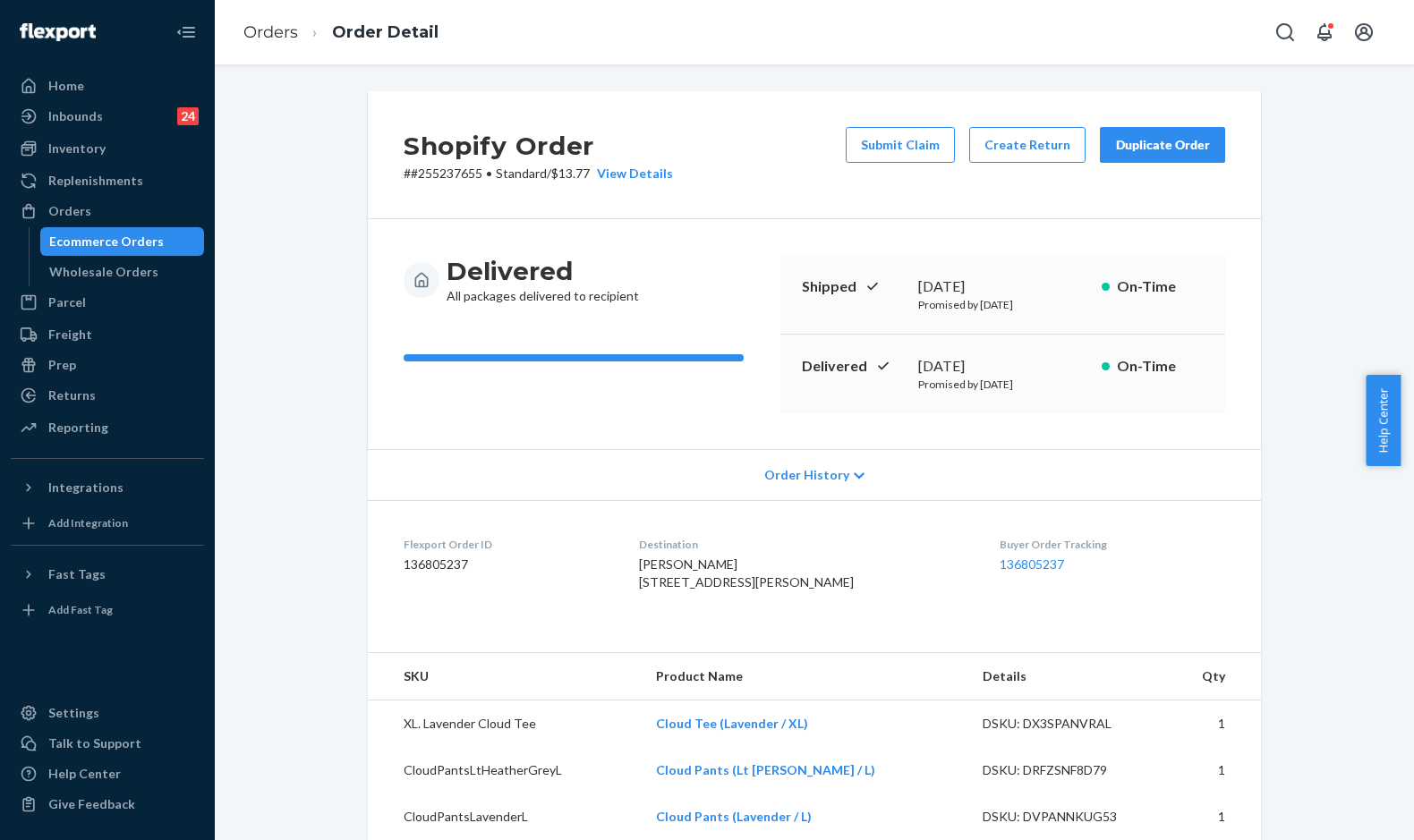
click at [1127, 152] on div "Duplicate Order" at bounding box center [1162, 145] width 95 height 18
click at [264, 37] on link "Orders" at bounding box center [270, 31] width 54 height 19
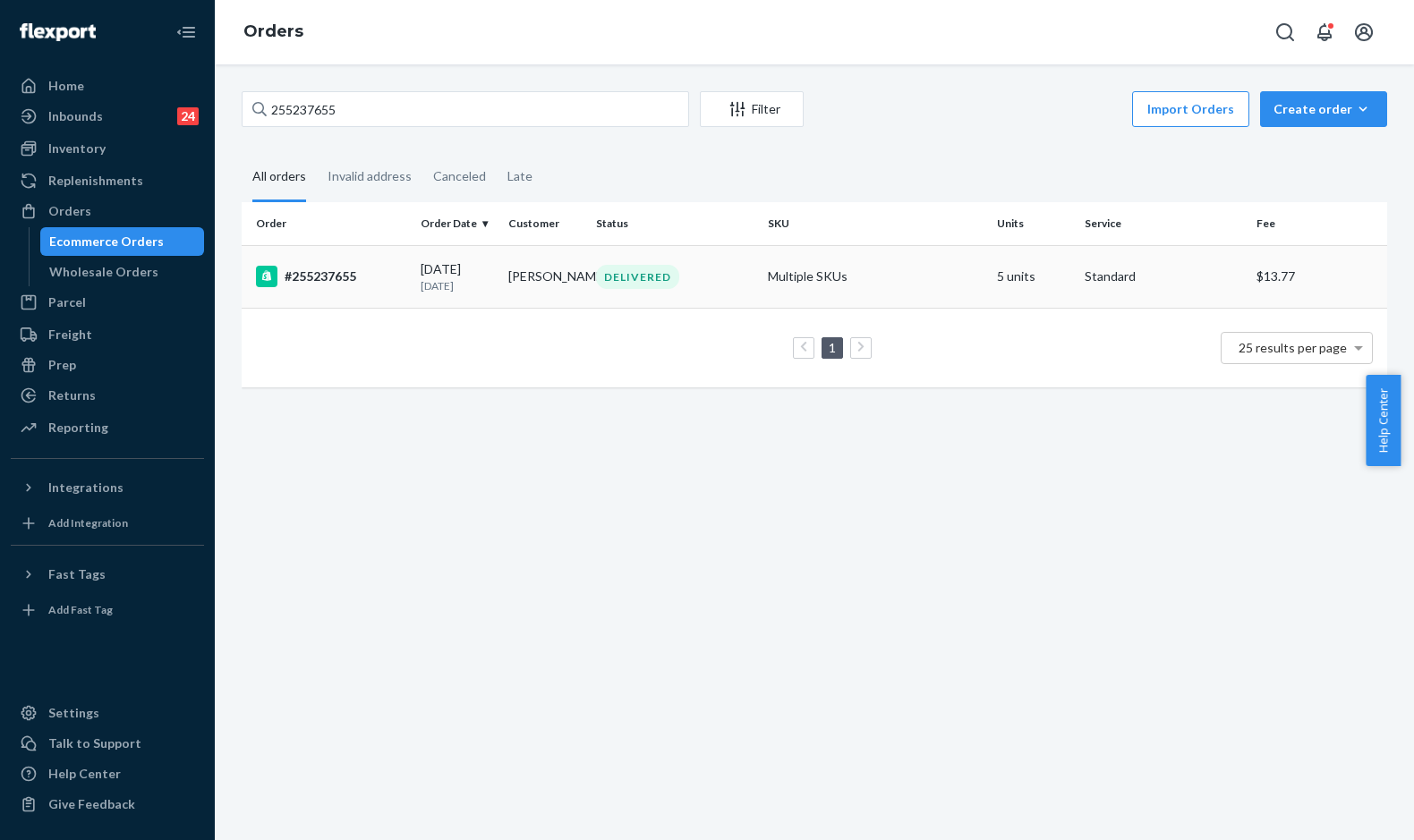
click at [372, 282] on div "#255237655" at bounding box center [331, 275] width 150 height 21
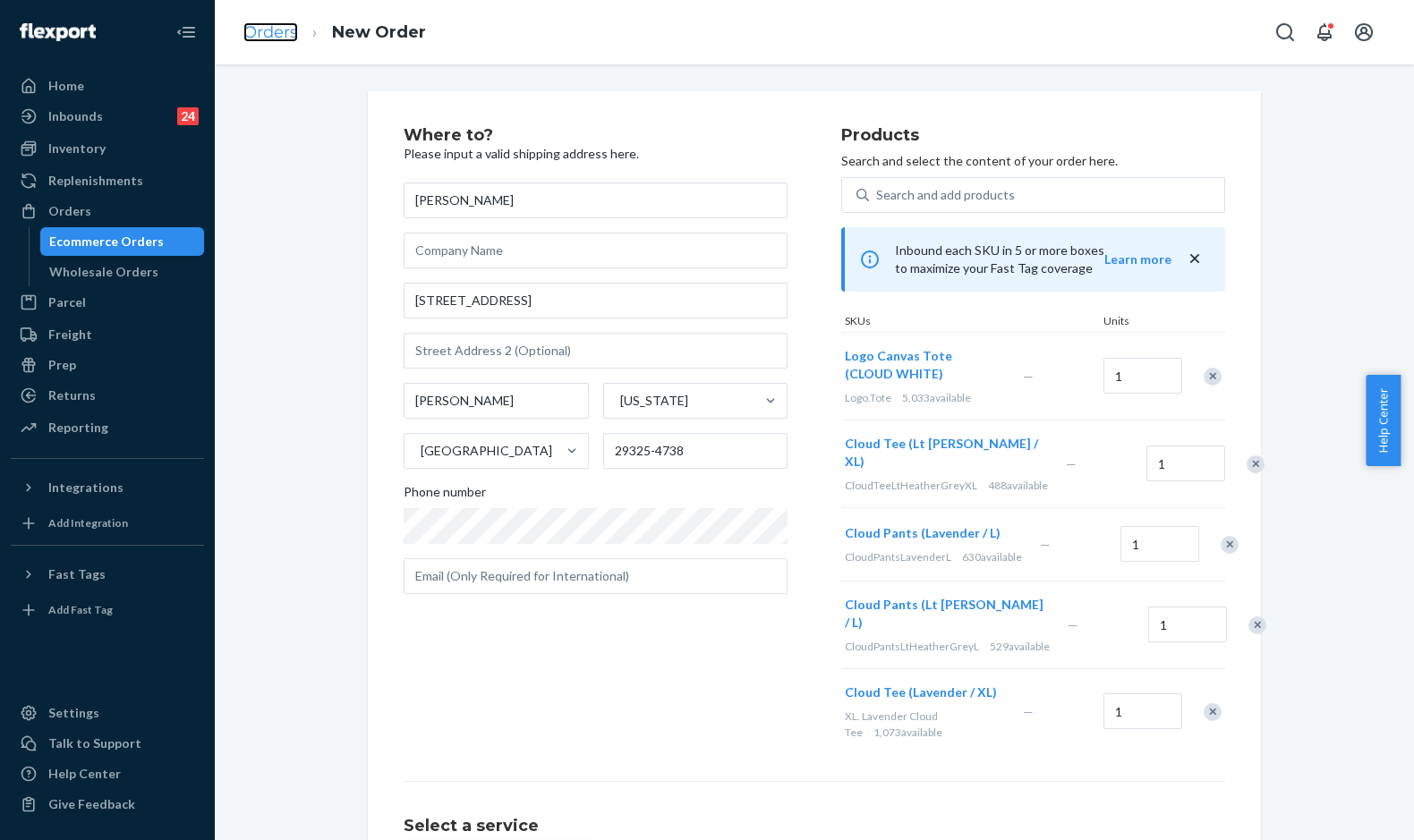
click at [261, 31] on link "Orders" at bounding box center [270, 31] width 54 height 19
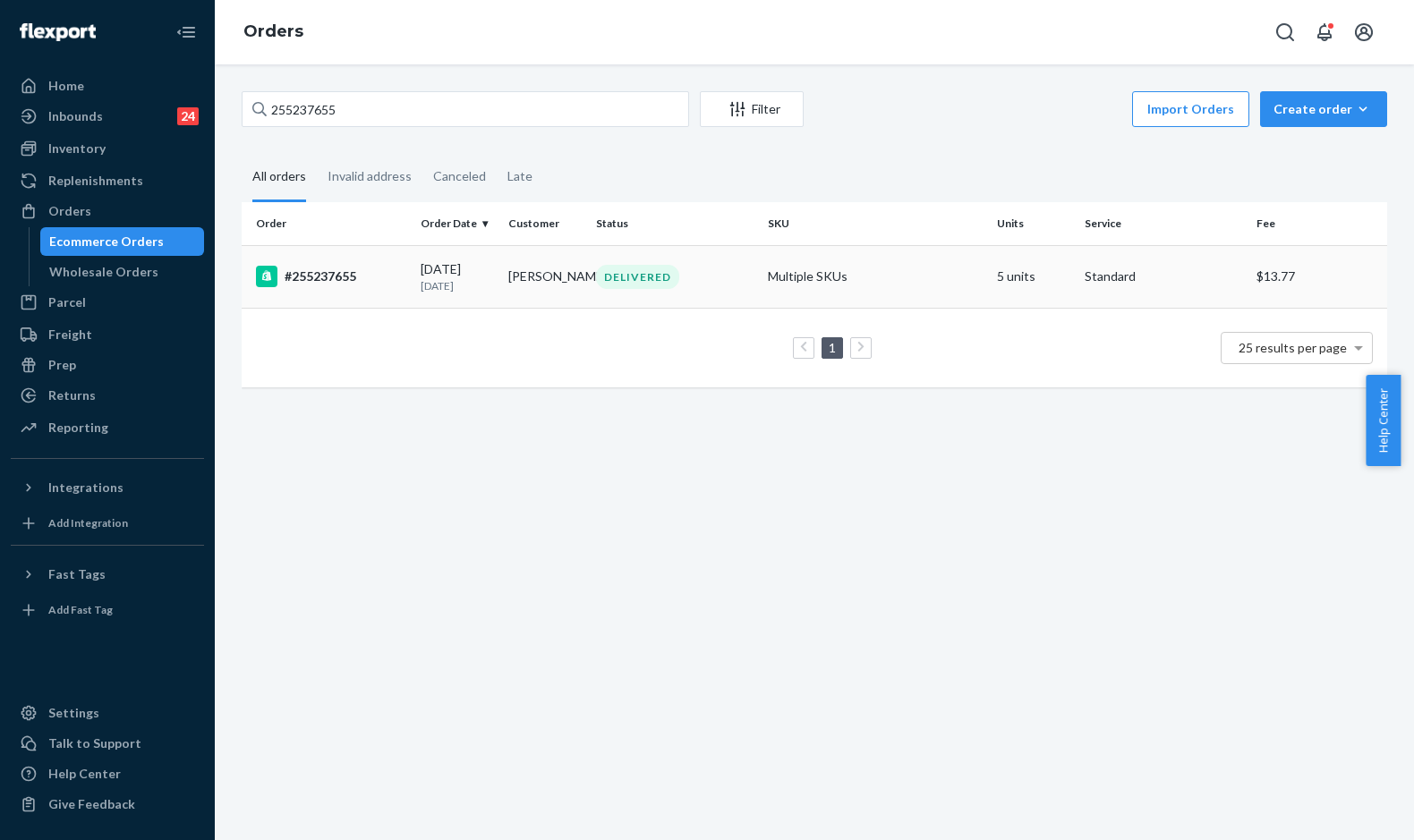
click at [672, 286] on div "DELIVERED" at bounding box center [674, 276] width 165 height 24
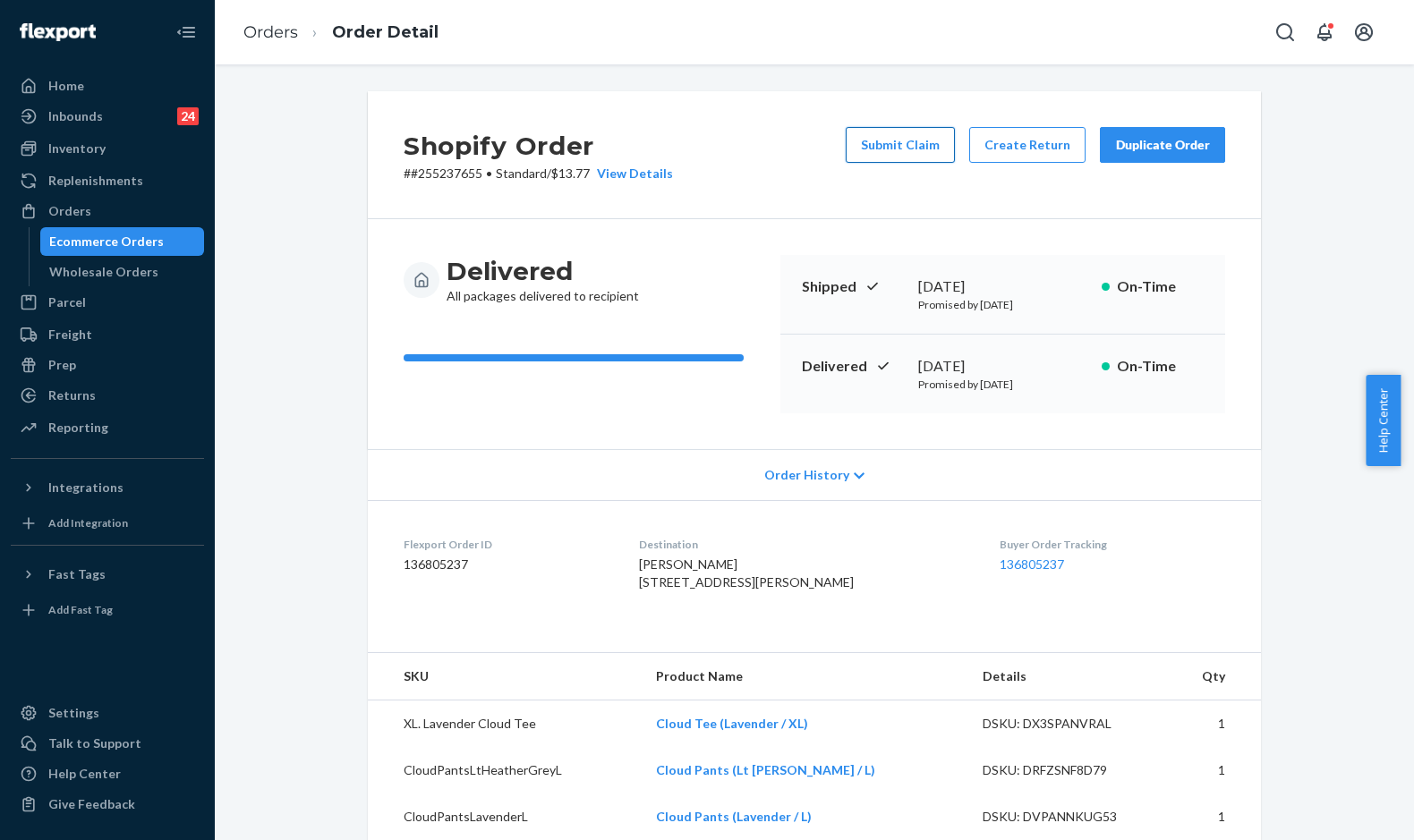
click at [906, 140] on button "Submit Claim" at bounding box center [900, 145] width 109 height 36
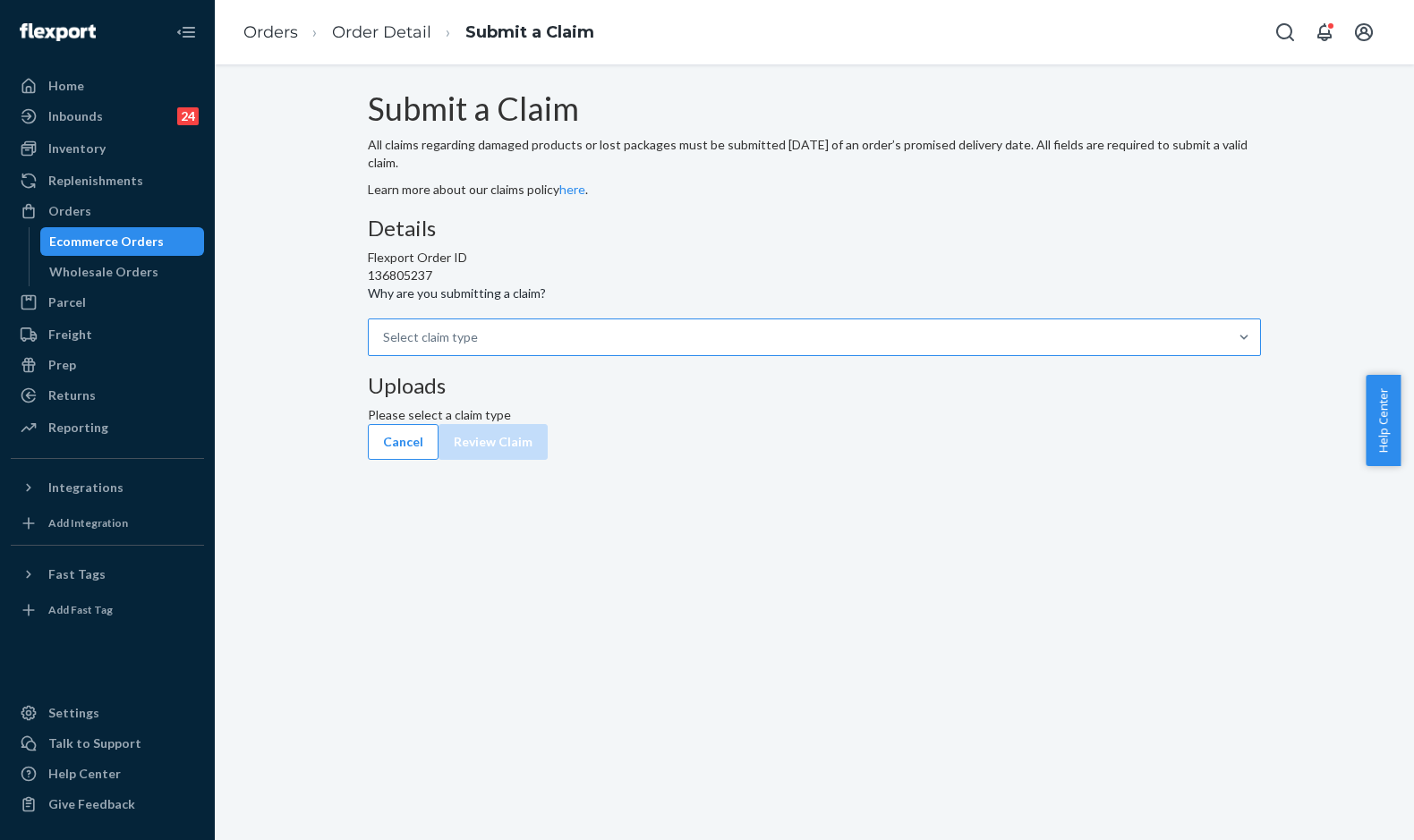
click at [672, 356] on div "Select claim type" at bounding box center [798, 337] width 859 height 36
click at [385, 346] on input "Why are you submitting a claim? Select claim type" at bounding box center [384, 336] width 2 height 18
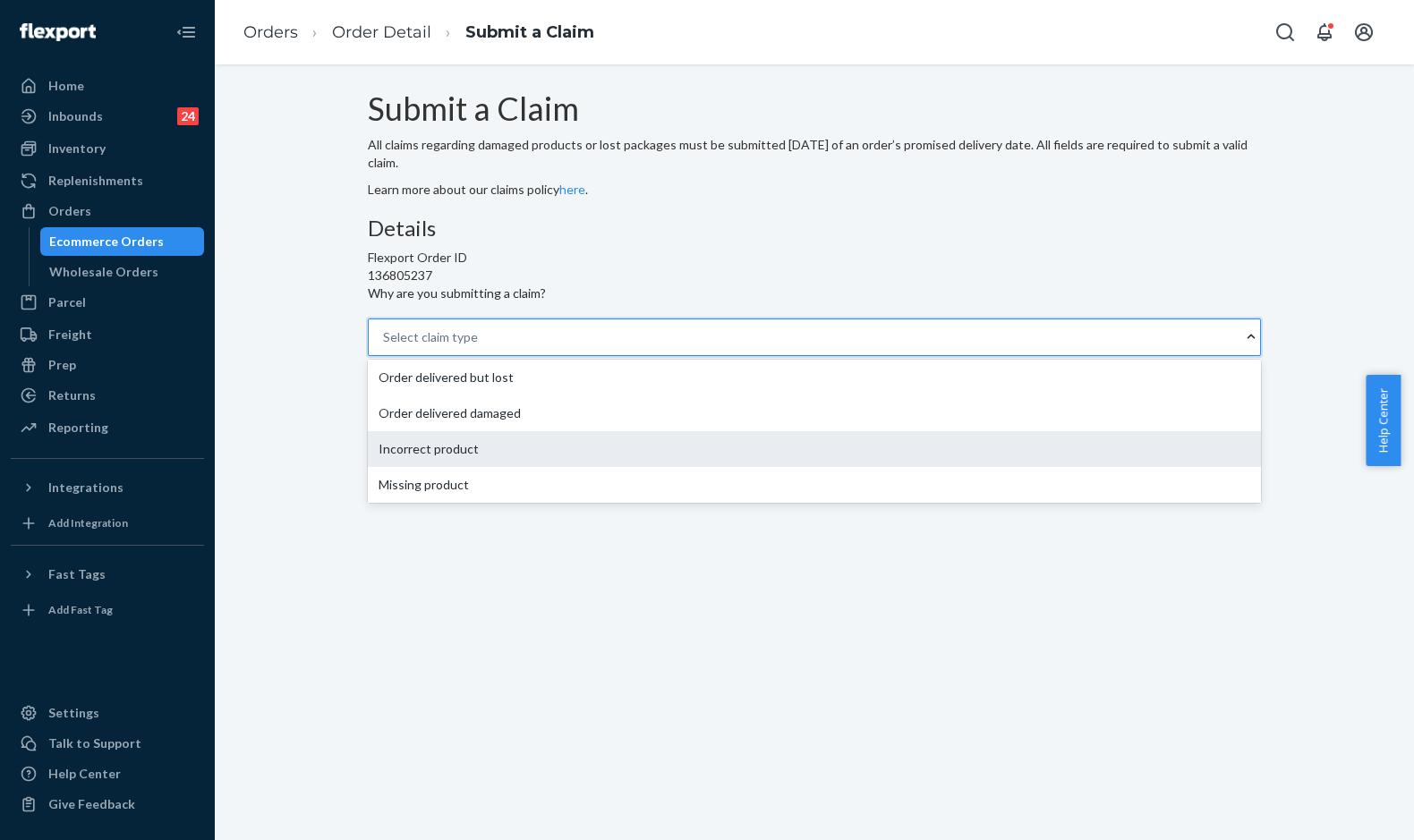
click at [649, 467] on div "Incorrect product" at bounding box center [813, 449] width 893 height 36
click at [385, 346] on input "Why are you submitting a claim? option Incorrect product focused, 3 of 4. 4 res…" at bounding box center [384, 336] width 2 height 18
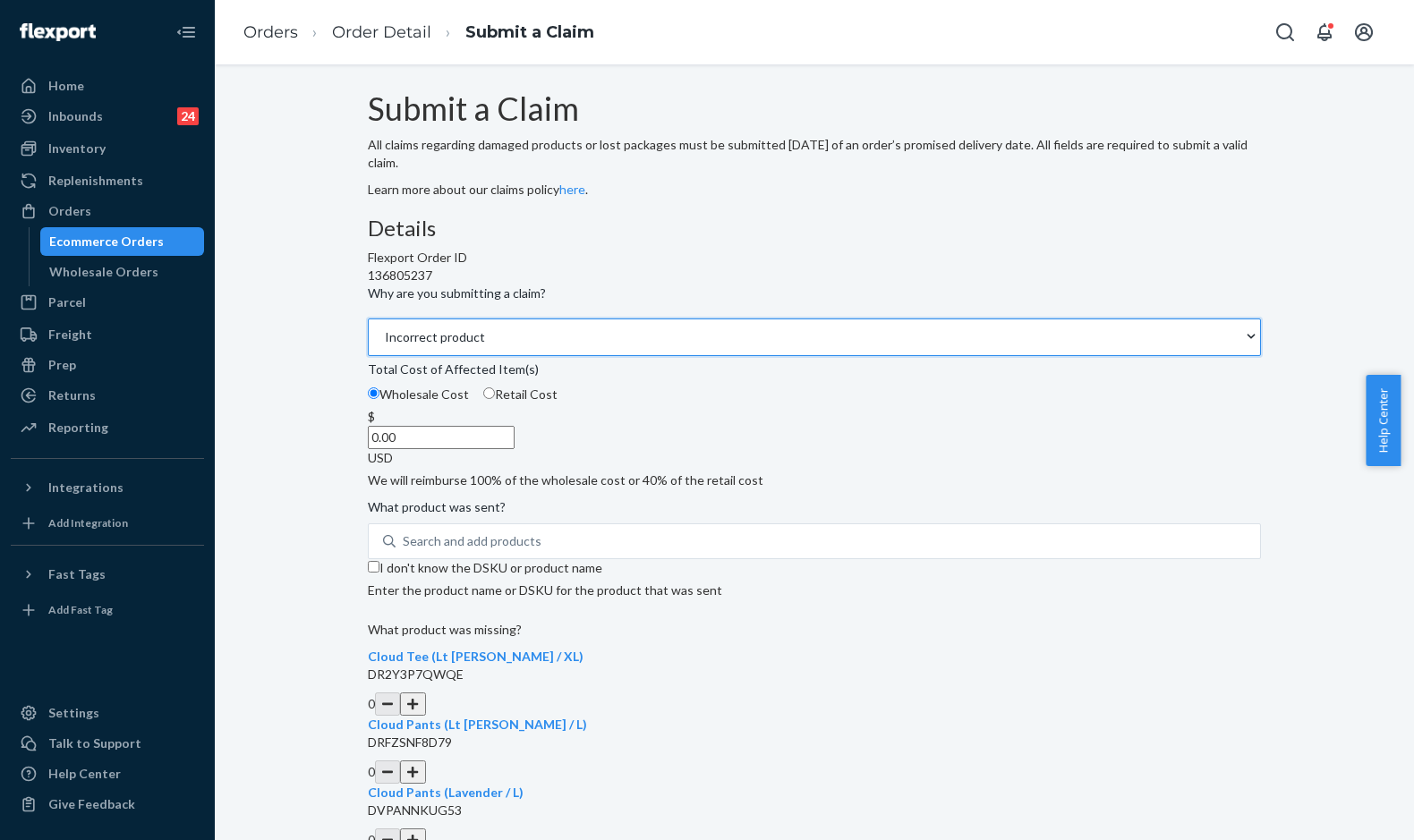
click at [514, 449] on input "0.00" at bounding box center [440, 437] width 146 height 23
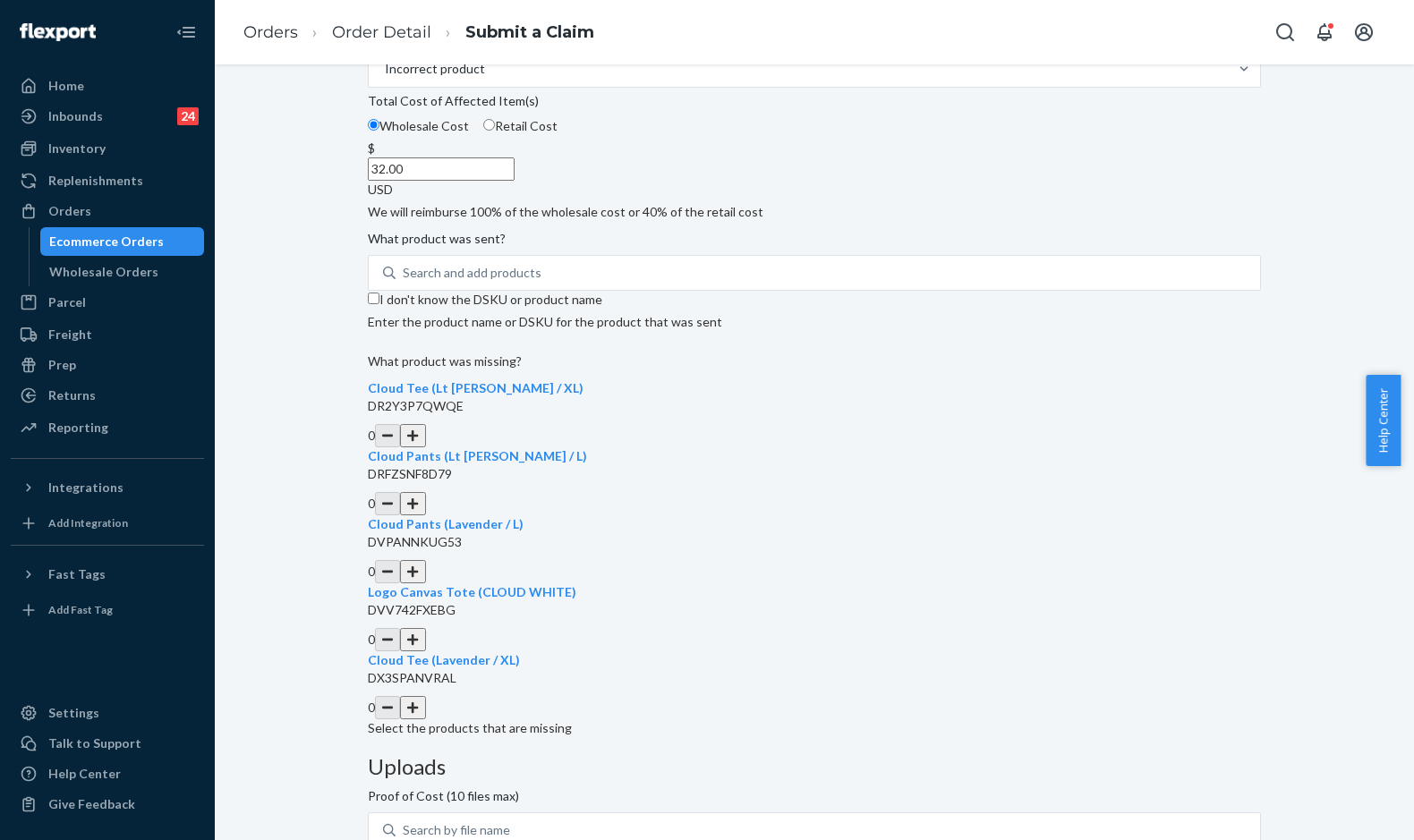
scroll to position [345, 0]
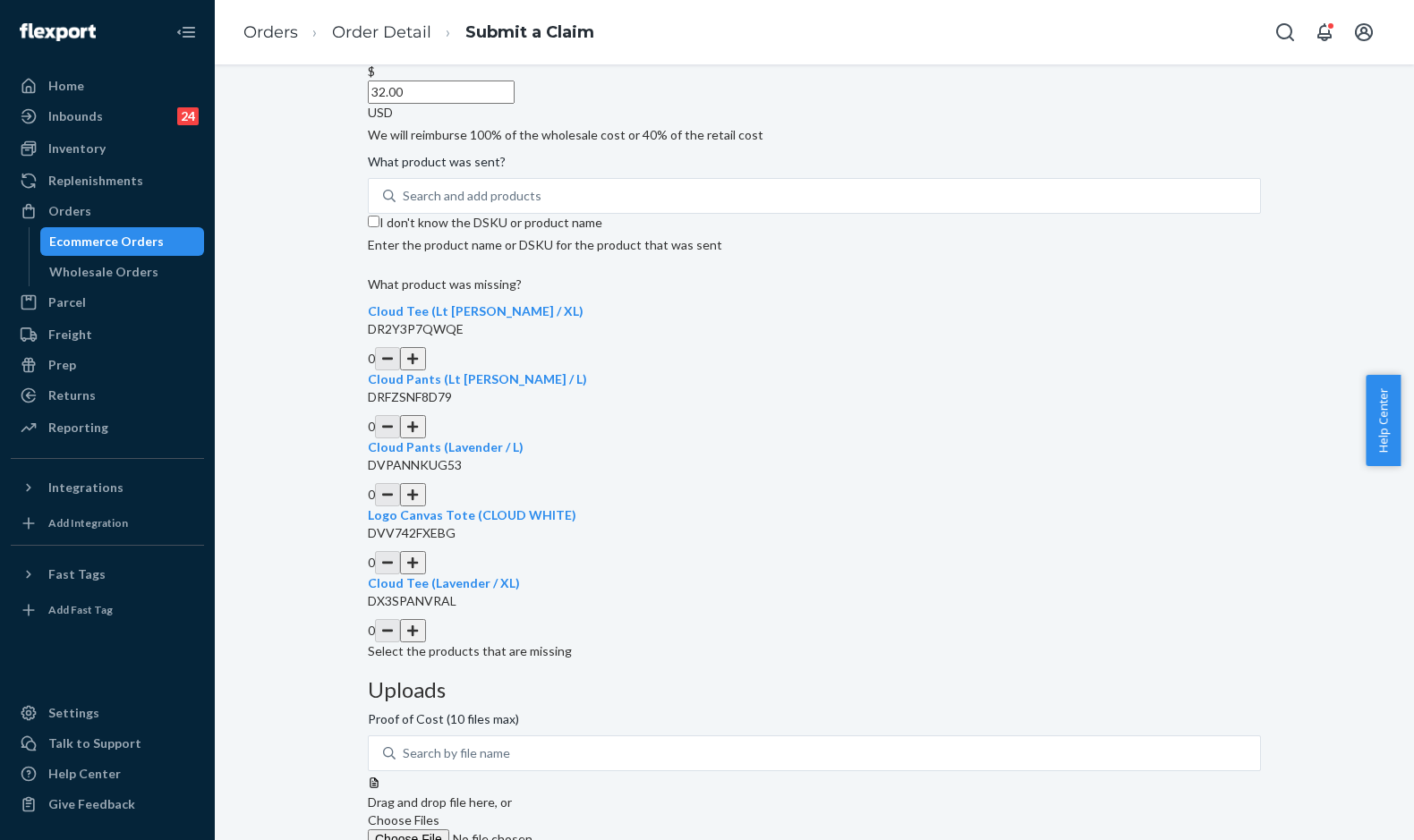
type input "32.00"
click at [425, 438] on button "button" at bounding box center [412, 426] width 25 height 23
click at [439, 812] on span "Choose Files" at bounding box center [403, 820] width 72 height 16
click at [611, 829] on input "Choose Files" at bounding box center [489, 838] width 243 height 19
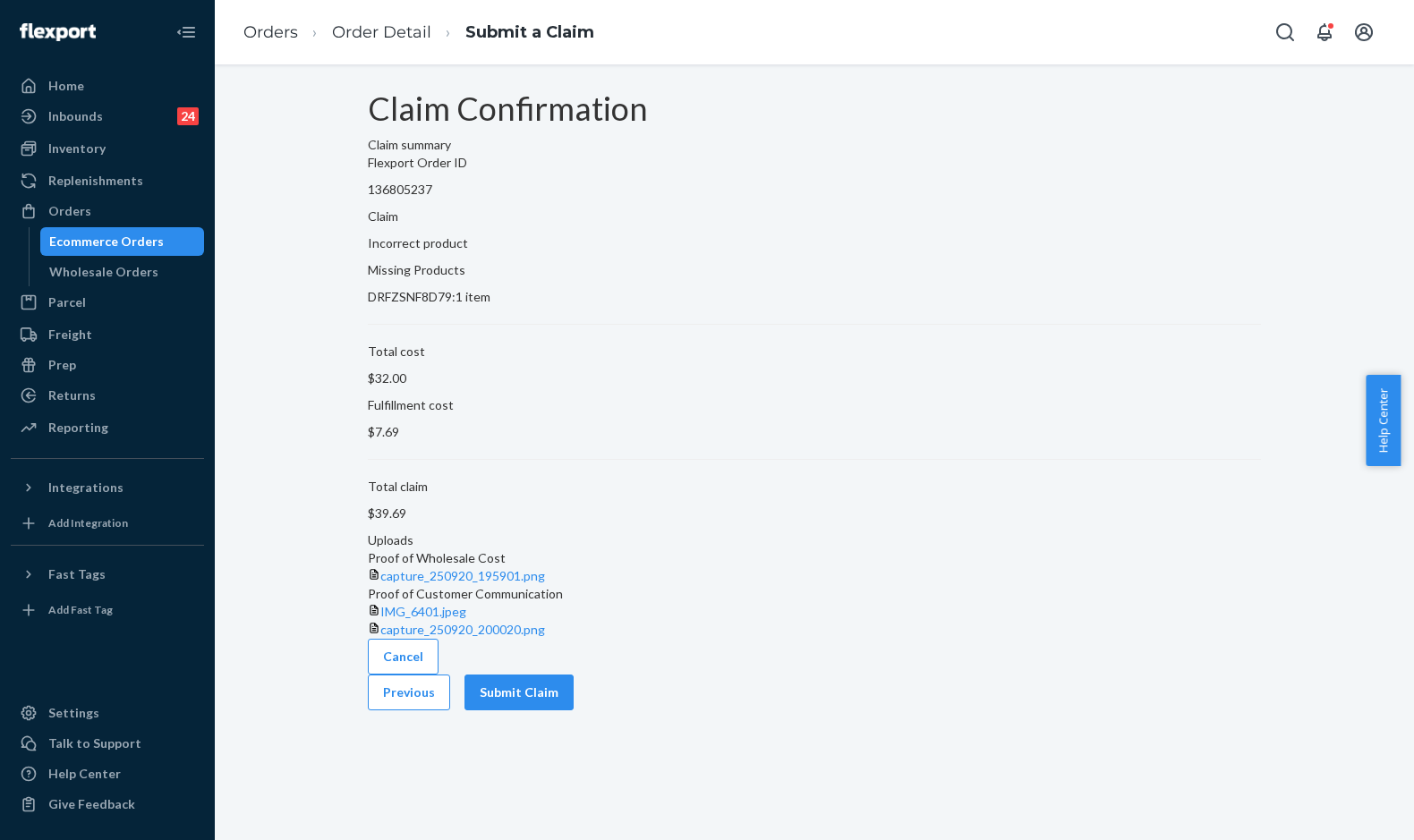
scroll to position [0, 0]
click at [574, 710] on button "Submit Claim" at bounding box center [519, 692] width 109 height 36
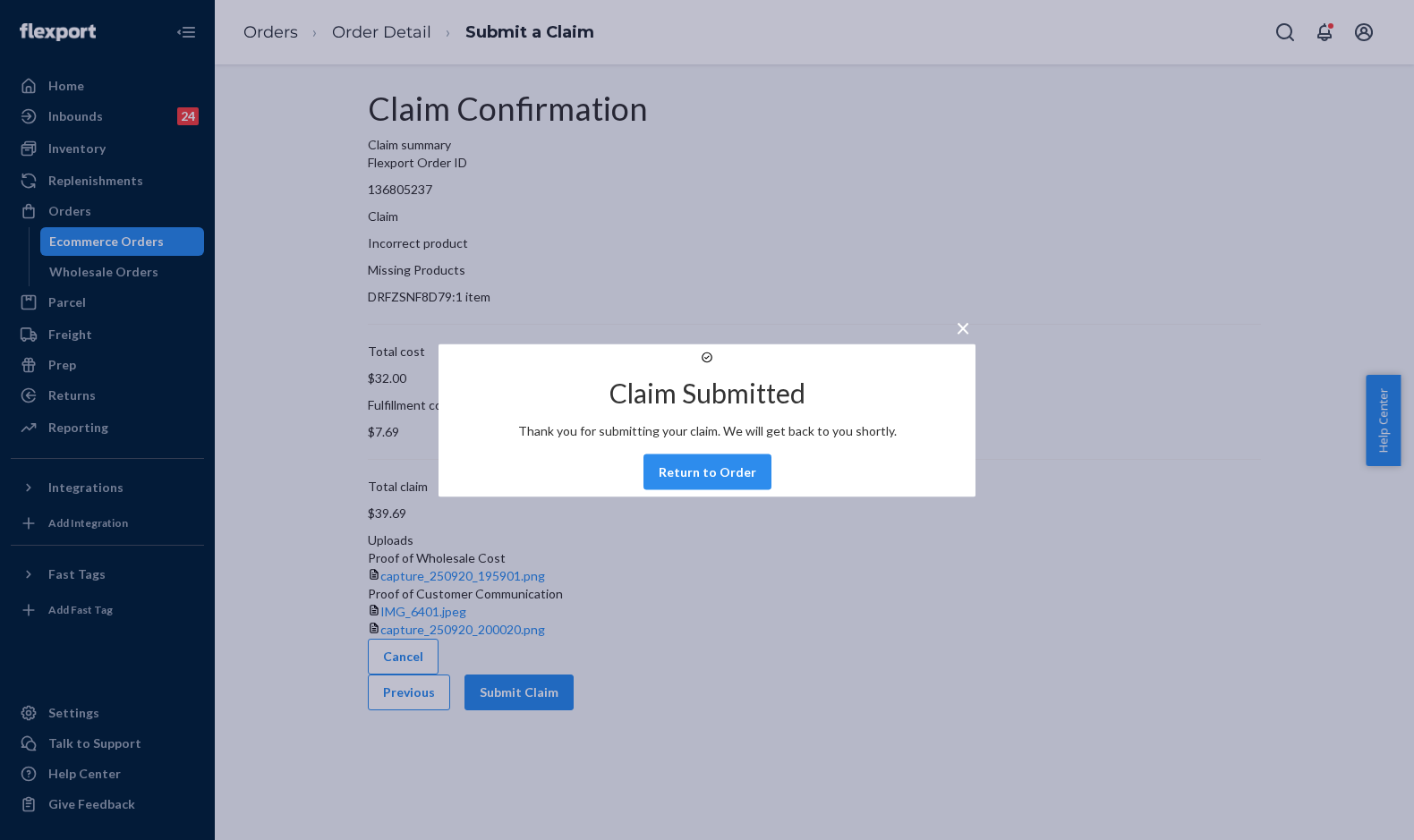
click at [955, 311] on span "×" at bounding box center [963, 326] width 15 height 30
